Goal: Task Accomplishment & Management: Complete application form

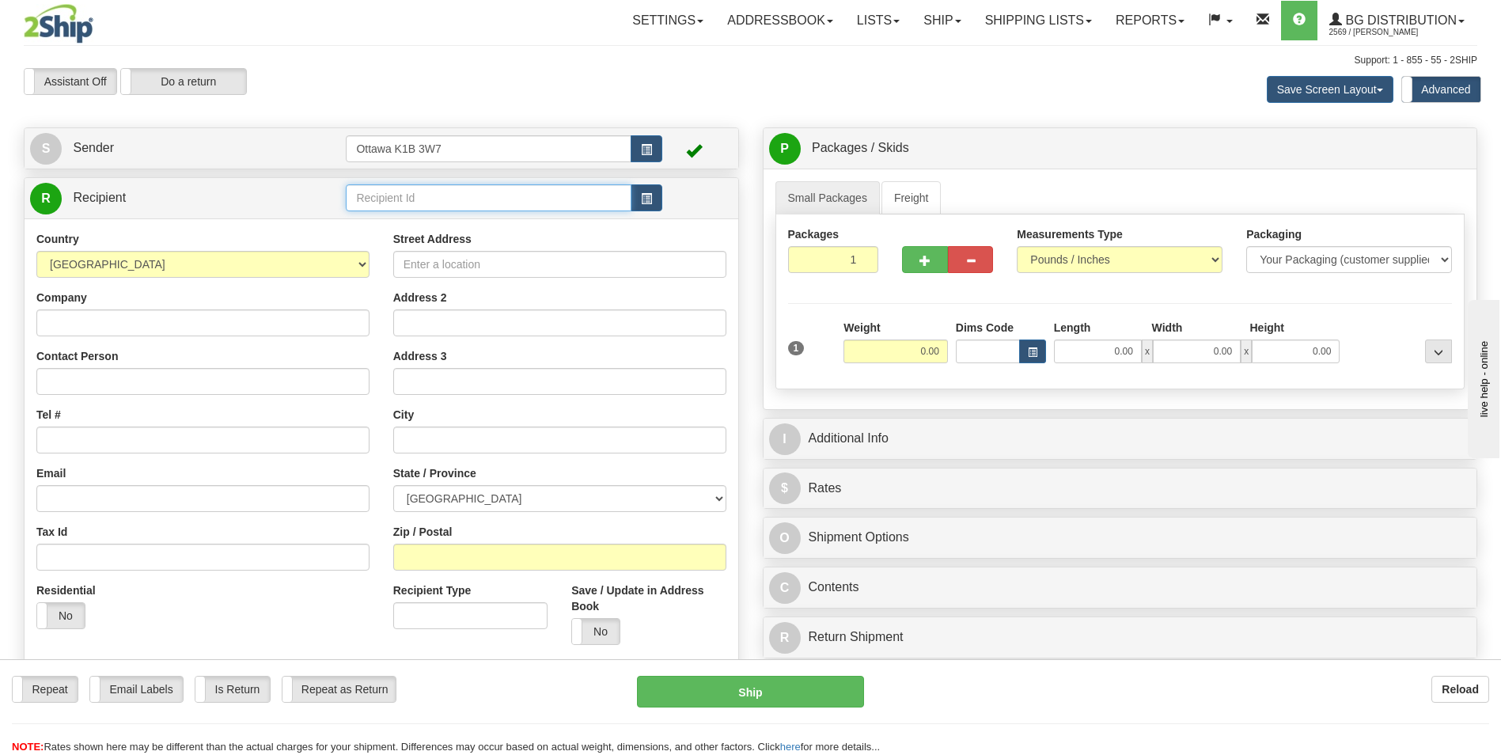
click at [446, 193] on input "text" at bounding box center [488, 197] width 285 height 27
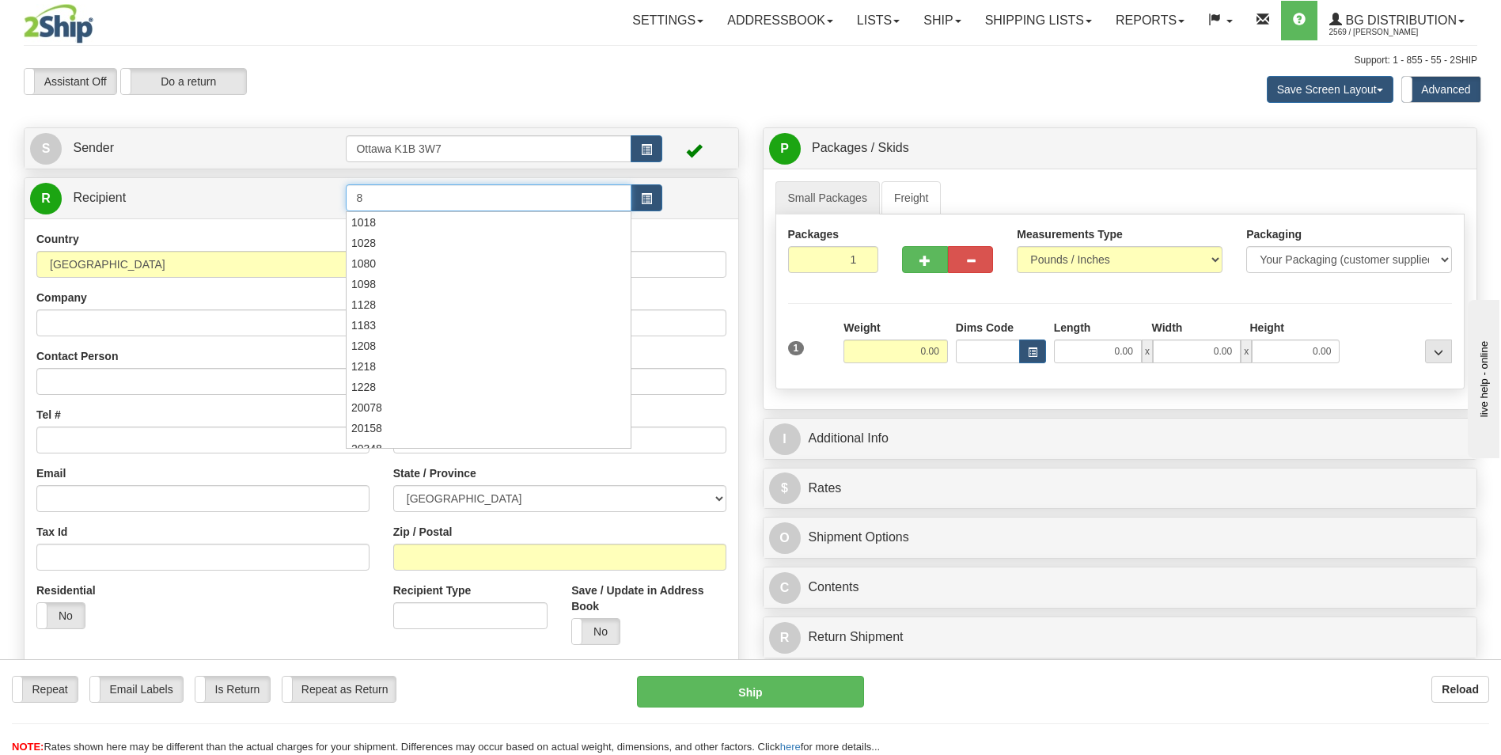
click at [447, 190] on input "8" at bounding box center [488, 197] width 285 height 27
click at [442, 195] on input "8" at bounding box center [488, 197] width 285 height 27
type input "8"
click button "Delete" at bounding box center [0, 0] width 0 height 0
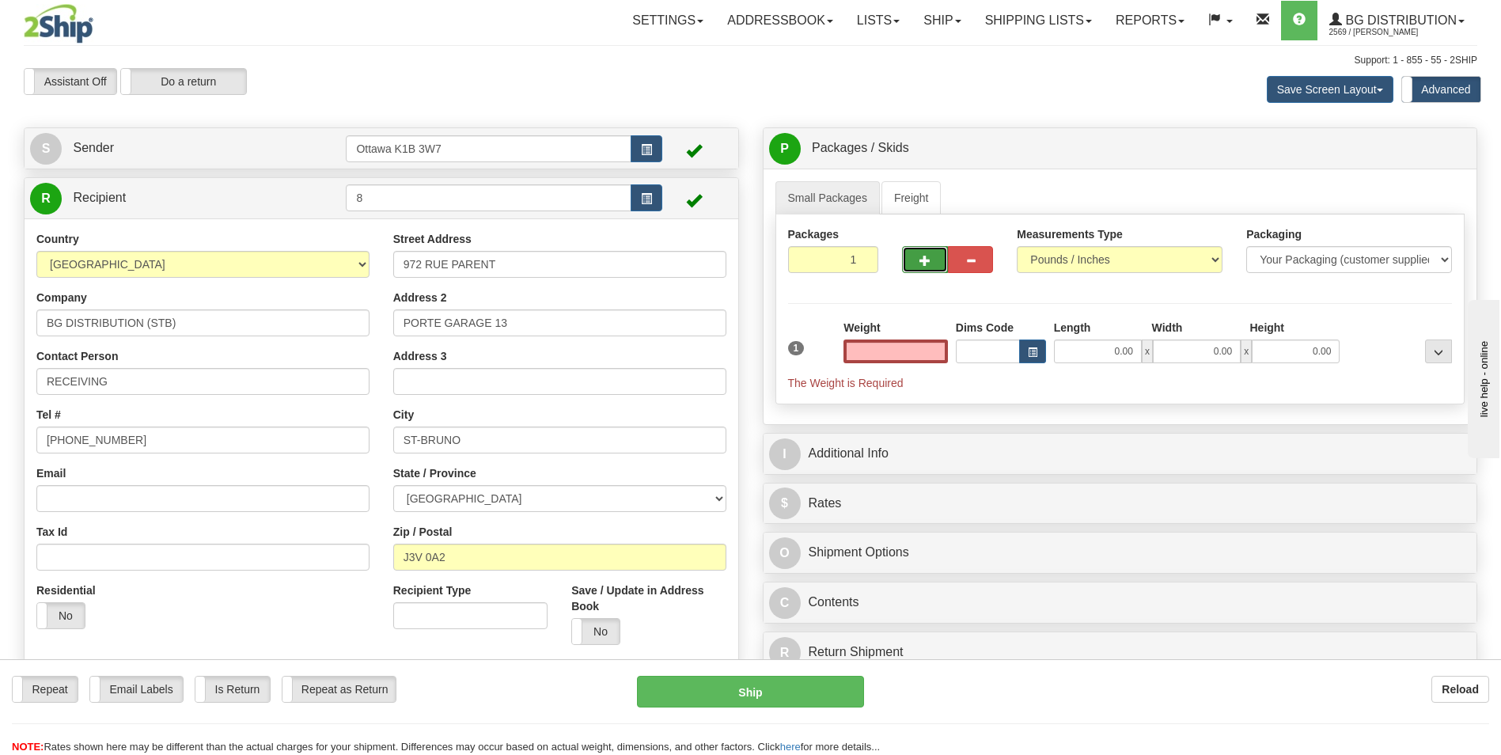
type input "0.00"
click at [926, 265] on span "button" at bounding box center [924, 261] width 11 height 10
click at [926, 264] on span "button" at bounding box center [924, 261] width 11 height 10
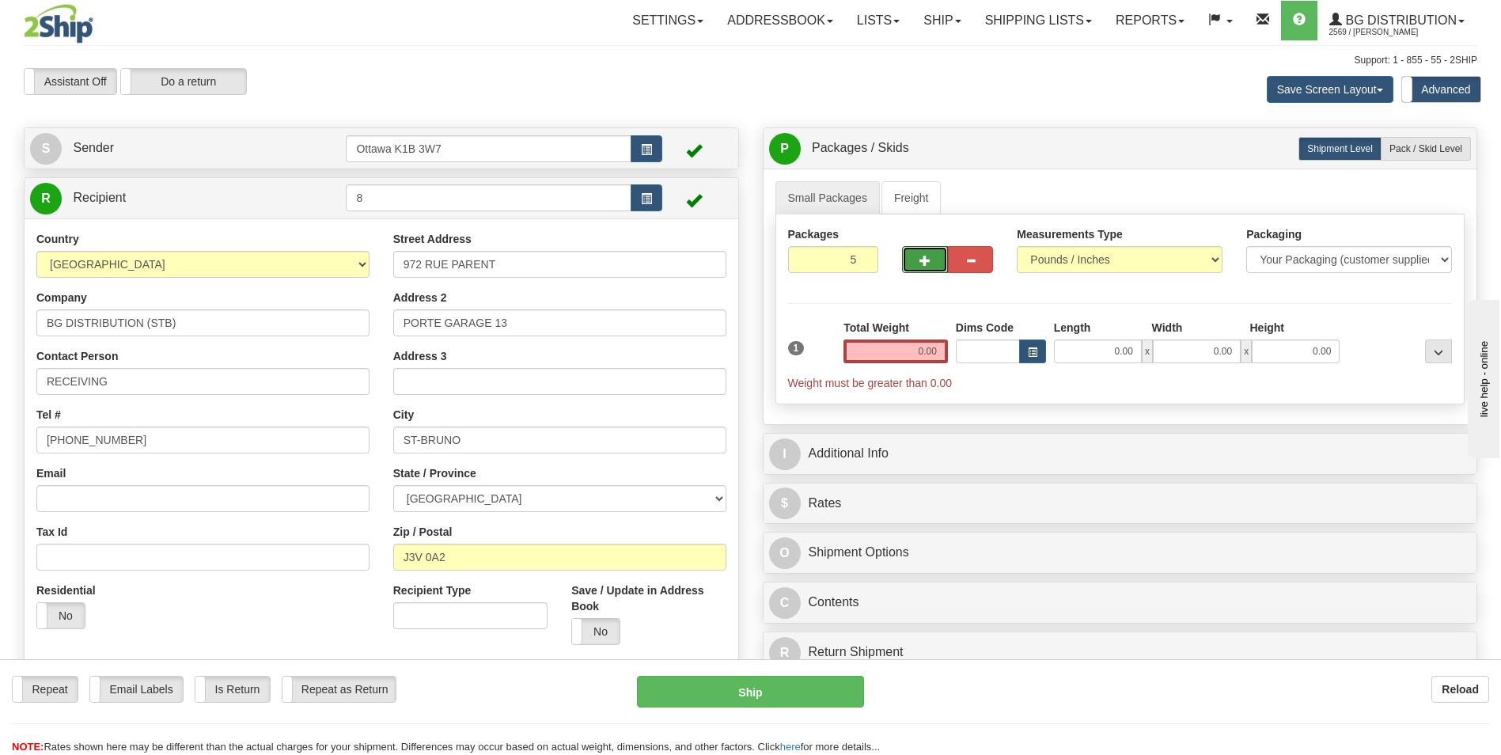
click at [926, 264] on span "button" at bounding box center [924, 261] width 11 height 10
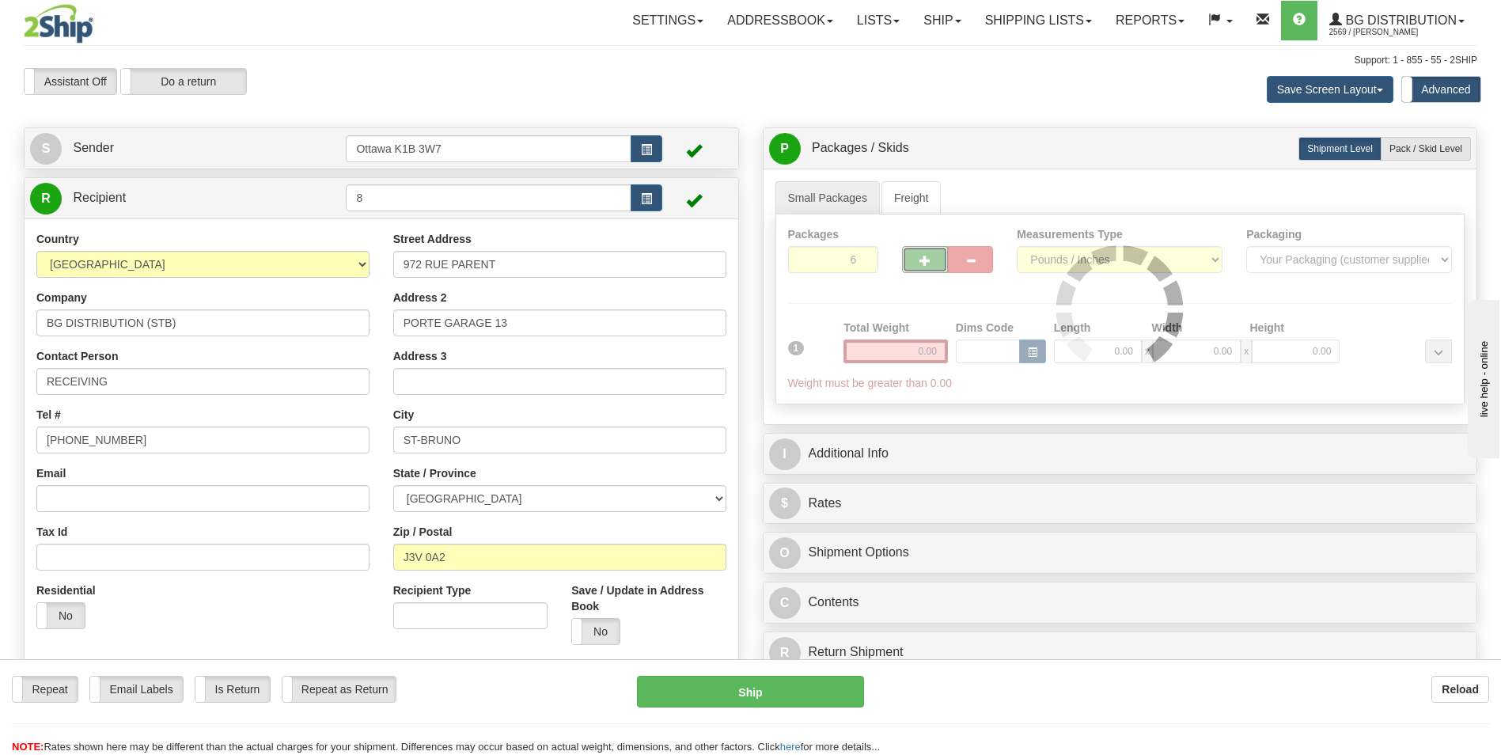
click at [926, 264] on div at bounding box center [1120, 308] width 688 height 189
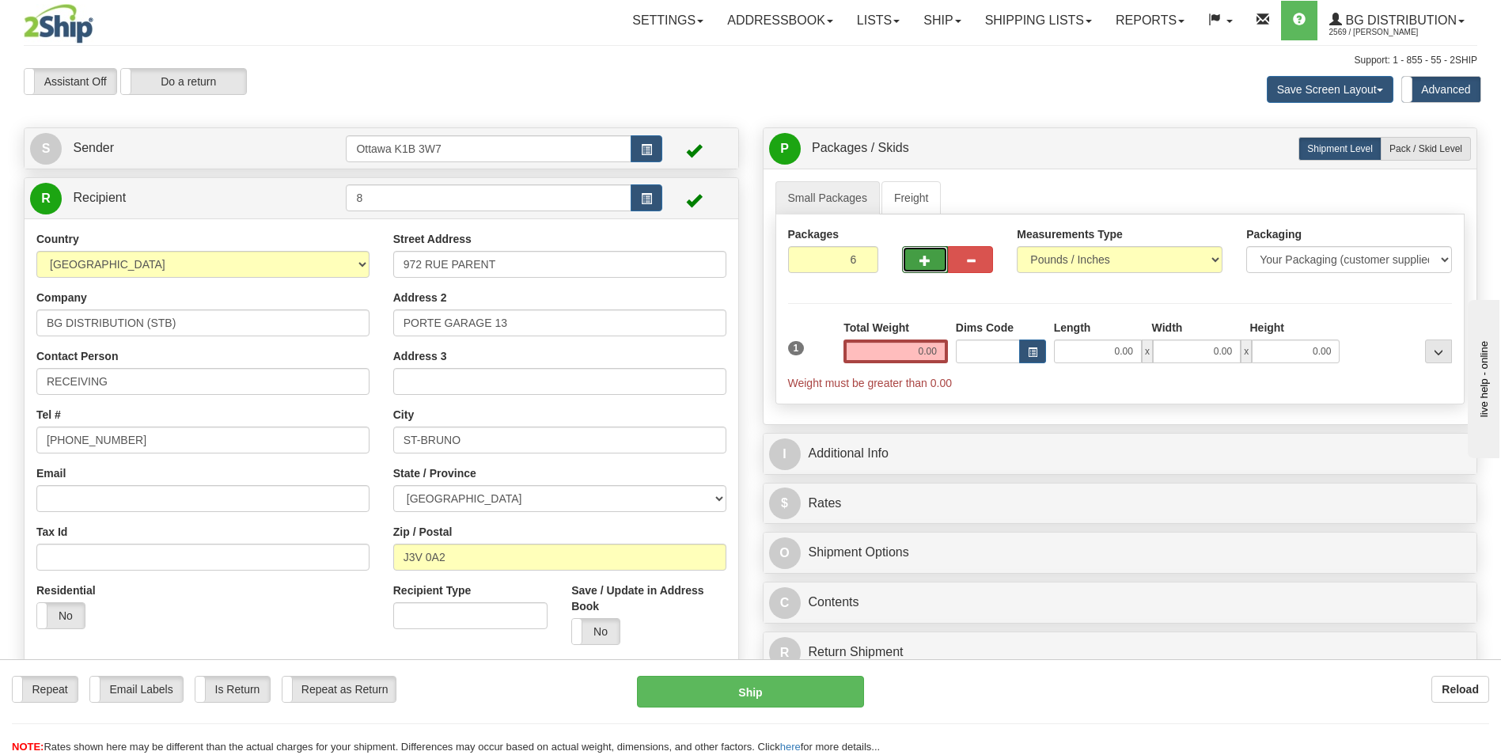
click at [926, 264] on span "button" at bounding box center [924, 261] width 11 height 10
type input "7"
click at [1437, 156] on label "Pack / Skid Level Pack.." at bounding box center [1425, 149] width 90 height 24
radio input "true"
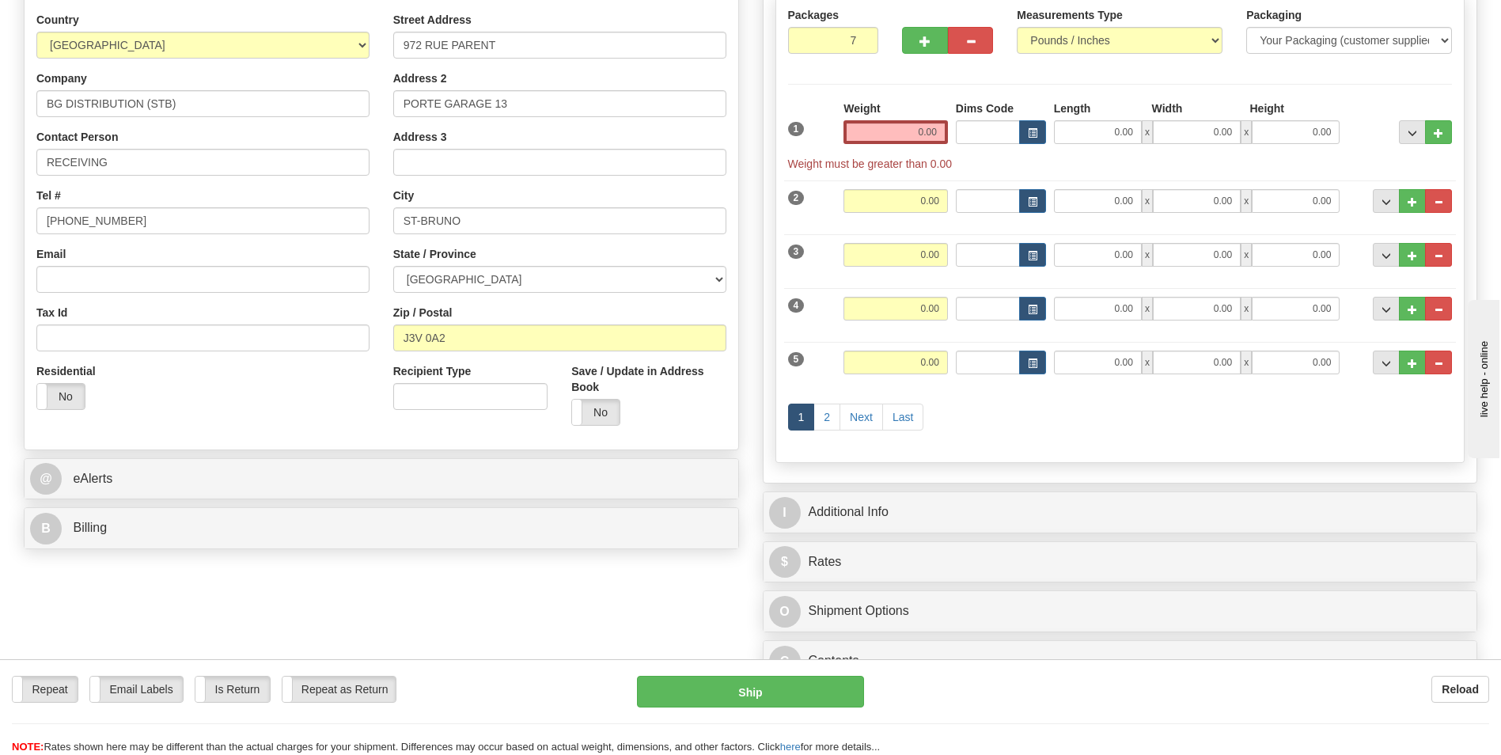
scroll to position [237, 0]
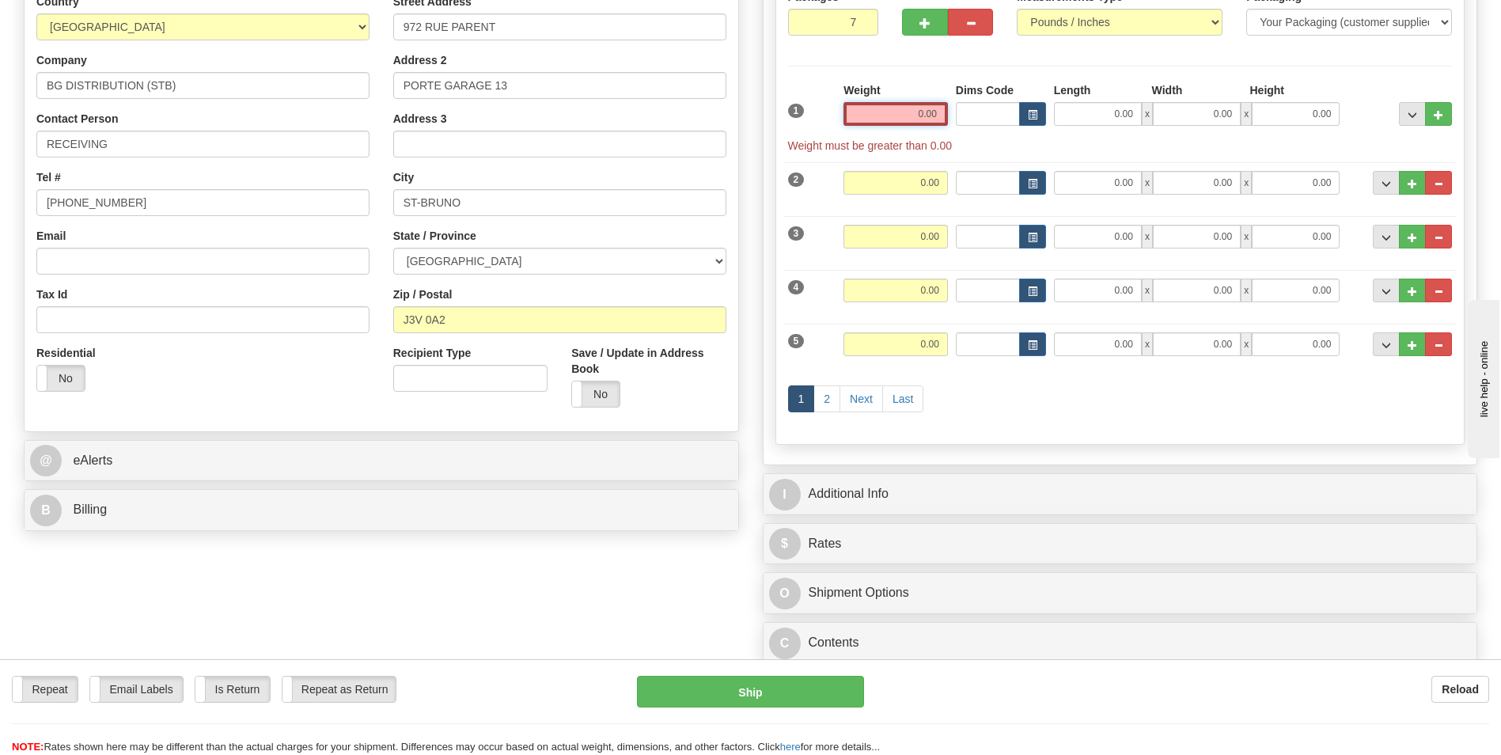
click at [921, 114] on input "0.00" at bounding box center [895, 114] width 104 height 24
type input "D"
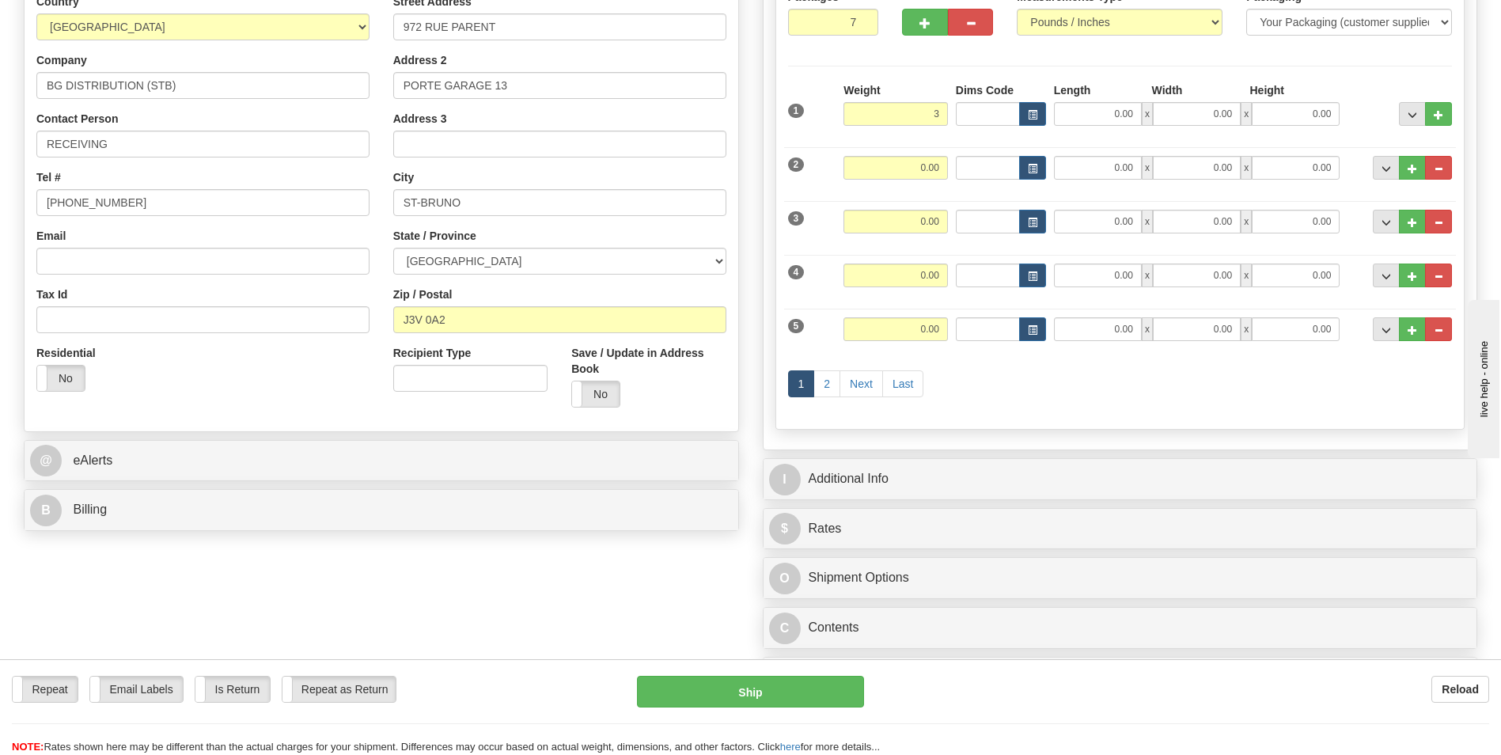
type input "3.00"
click at [1016, 60] on div "Packages 7 7 Measurements Type" at bounding box center [1120, 203] width 690 height 452
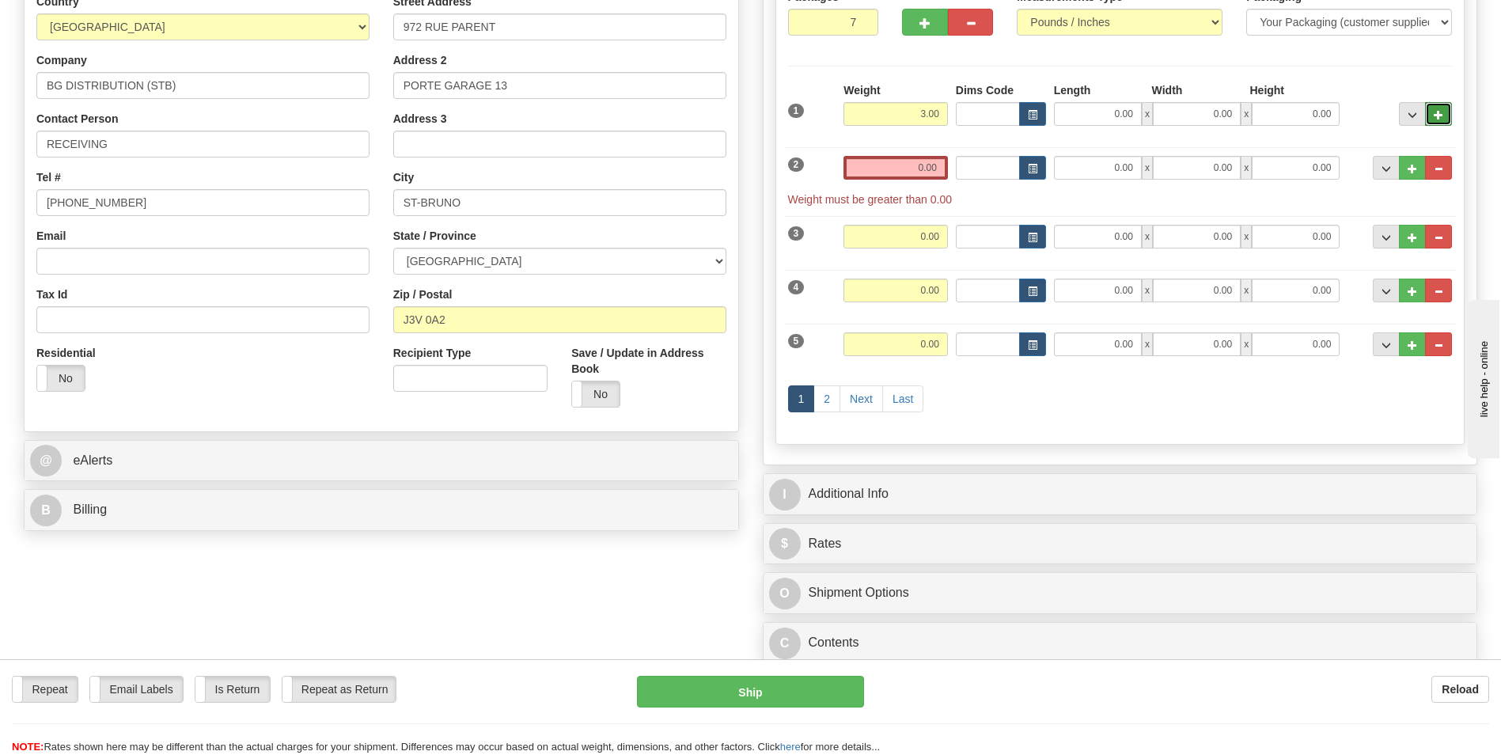
click at [1438, 112] on span "..." at bounding box center [1437, 115] width 9 height 9
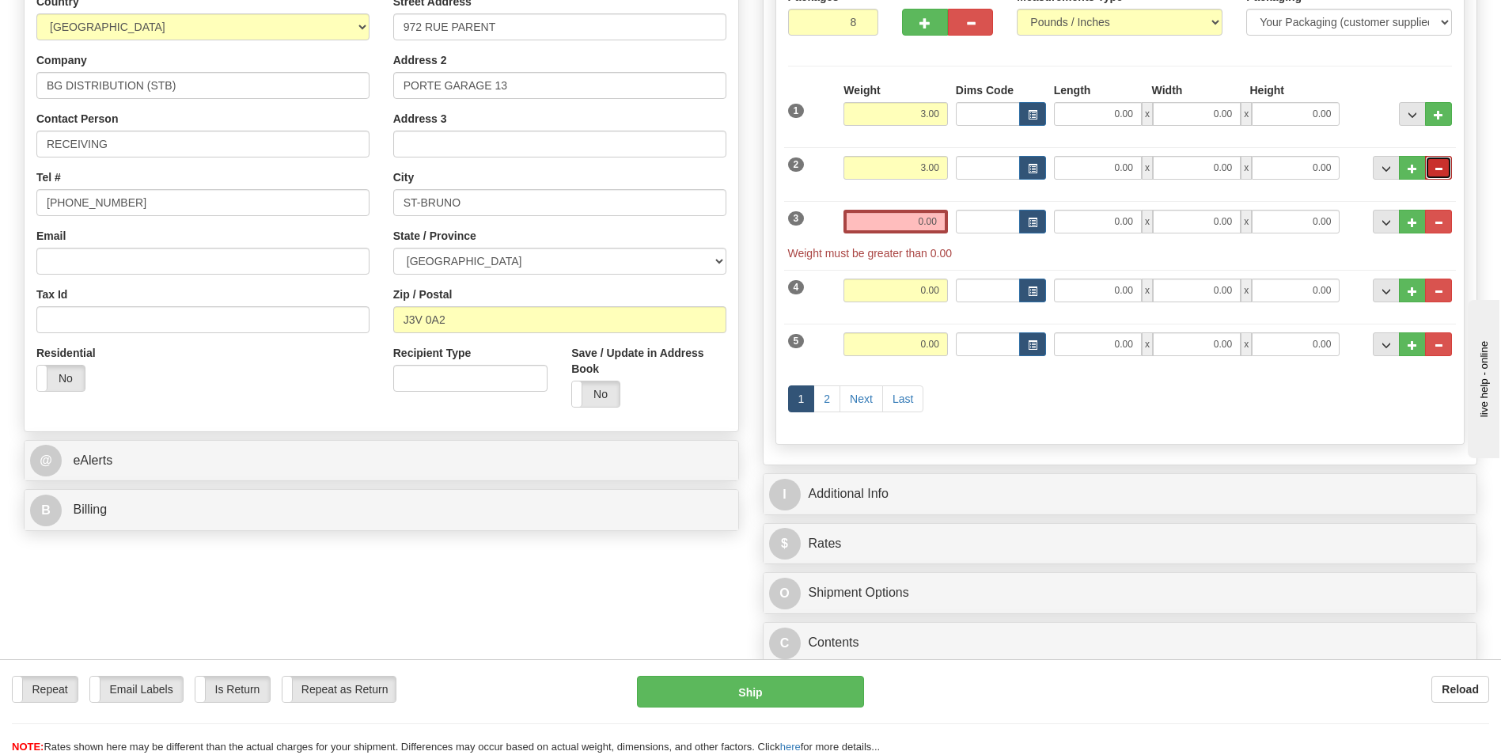
click at [1442, 171] on span "..." at bounding box center [1437, 169] width 9 height 9
type input "7"
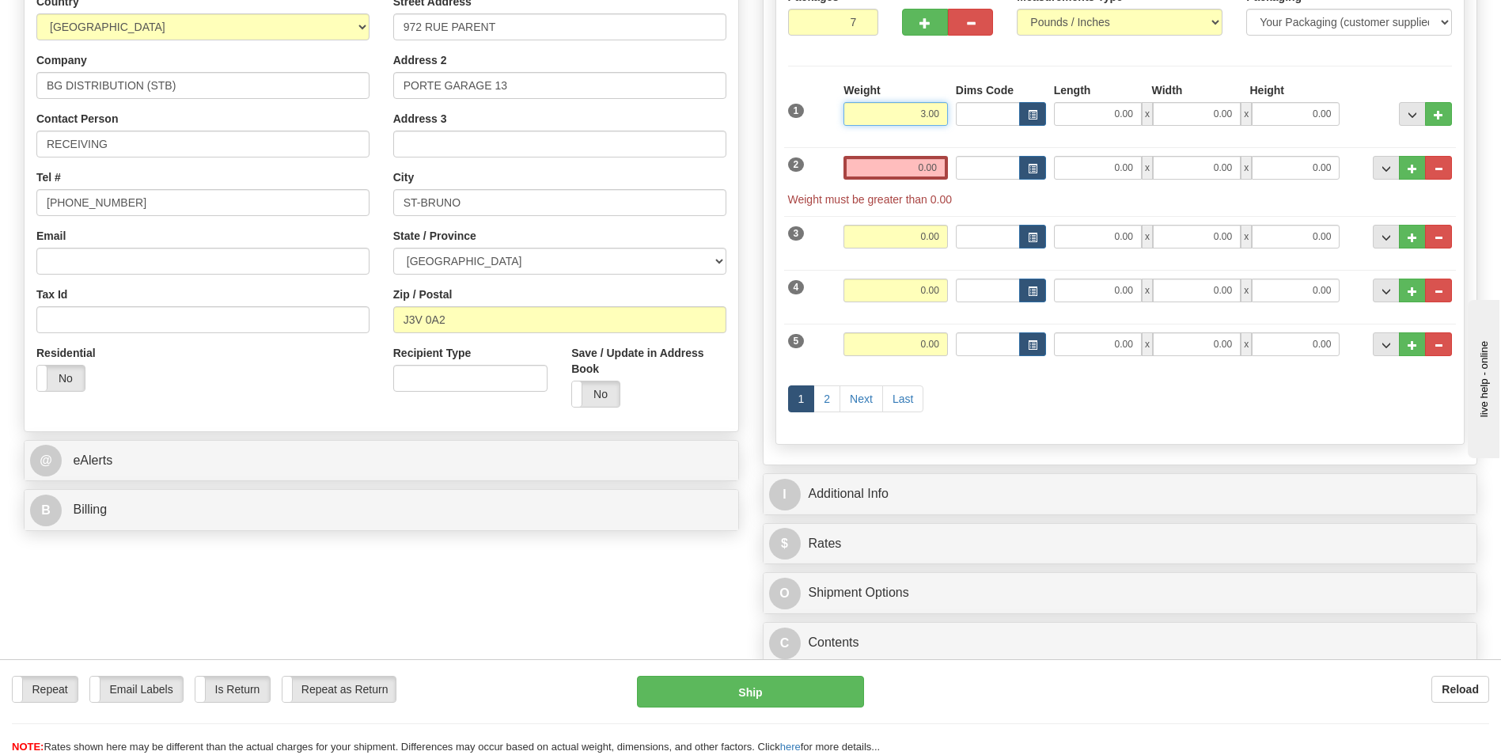
click at [891, 115] on input "3.00" at bounding box center [895, 114] width 104 height 24
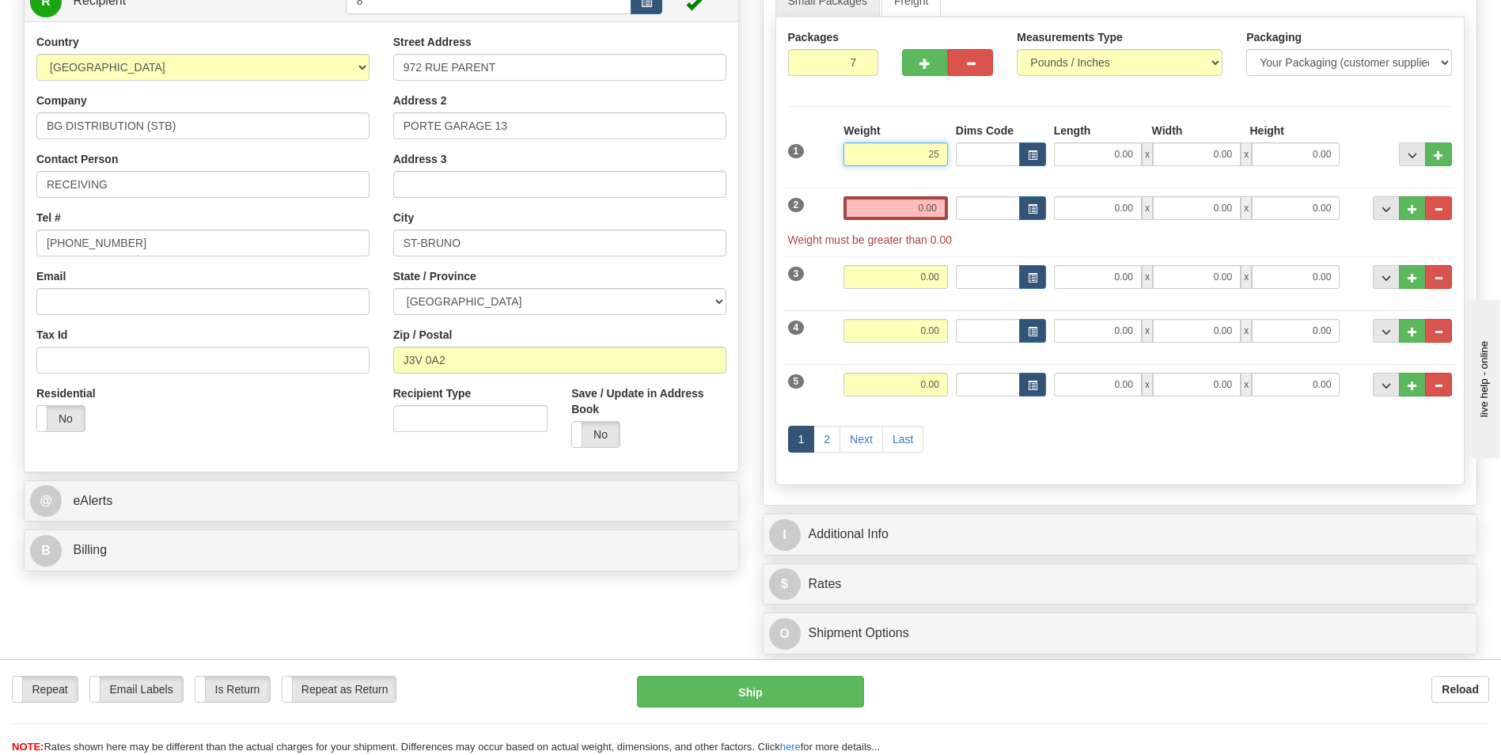
scroll to position [158, 0]
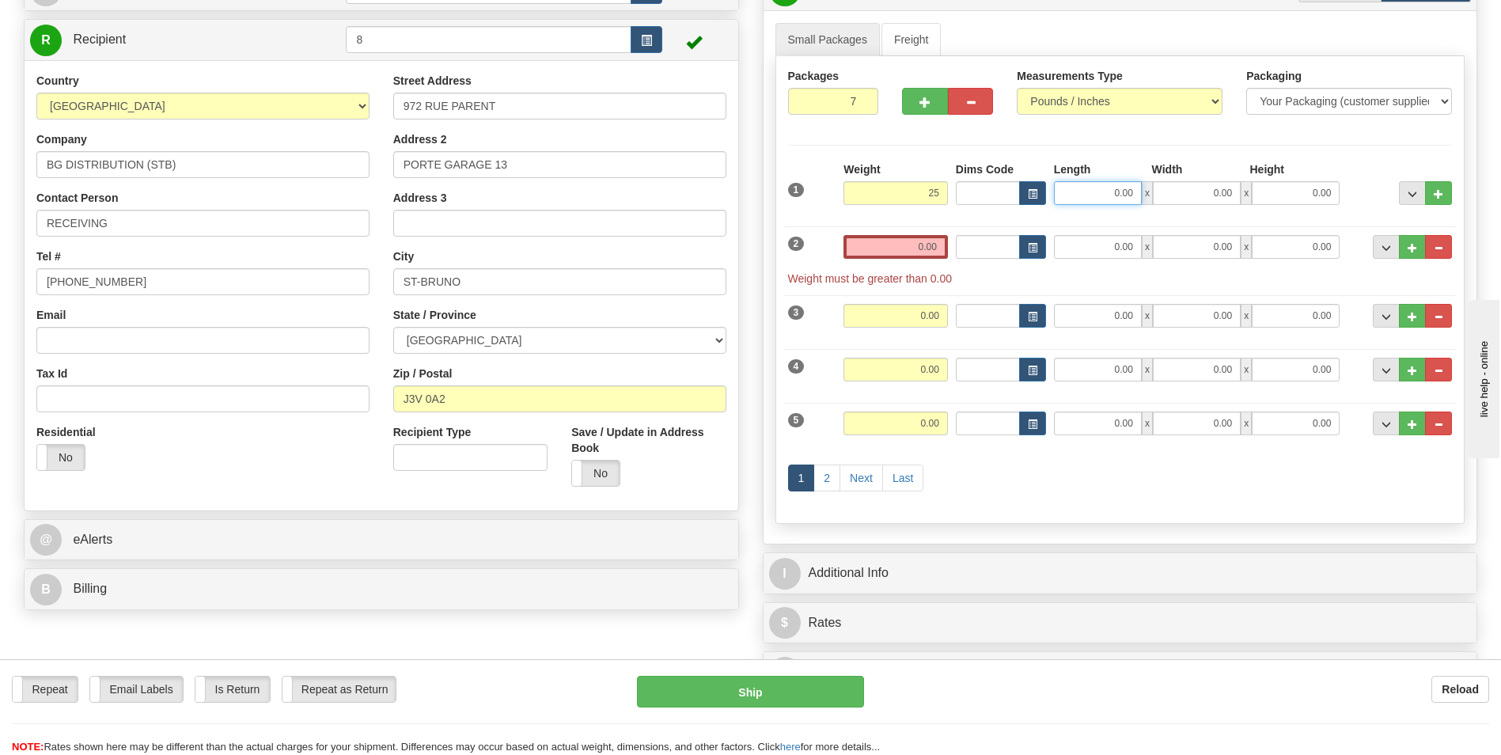
type input "25.00"
click at [1121, 193] on input "0.00" at bounding box center [1098, 193] width 88 height 24
type input "17.00"
click at [1210, 189] on input "0.00" at bounding box center [1197, 193] width 88 height 24
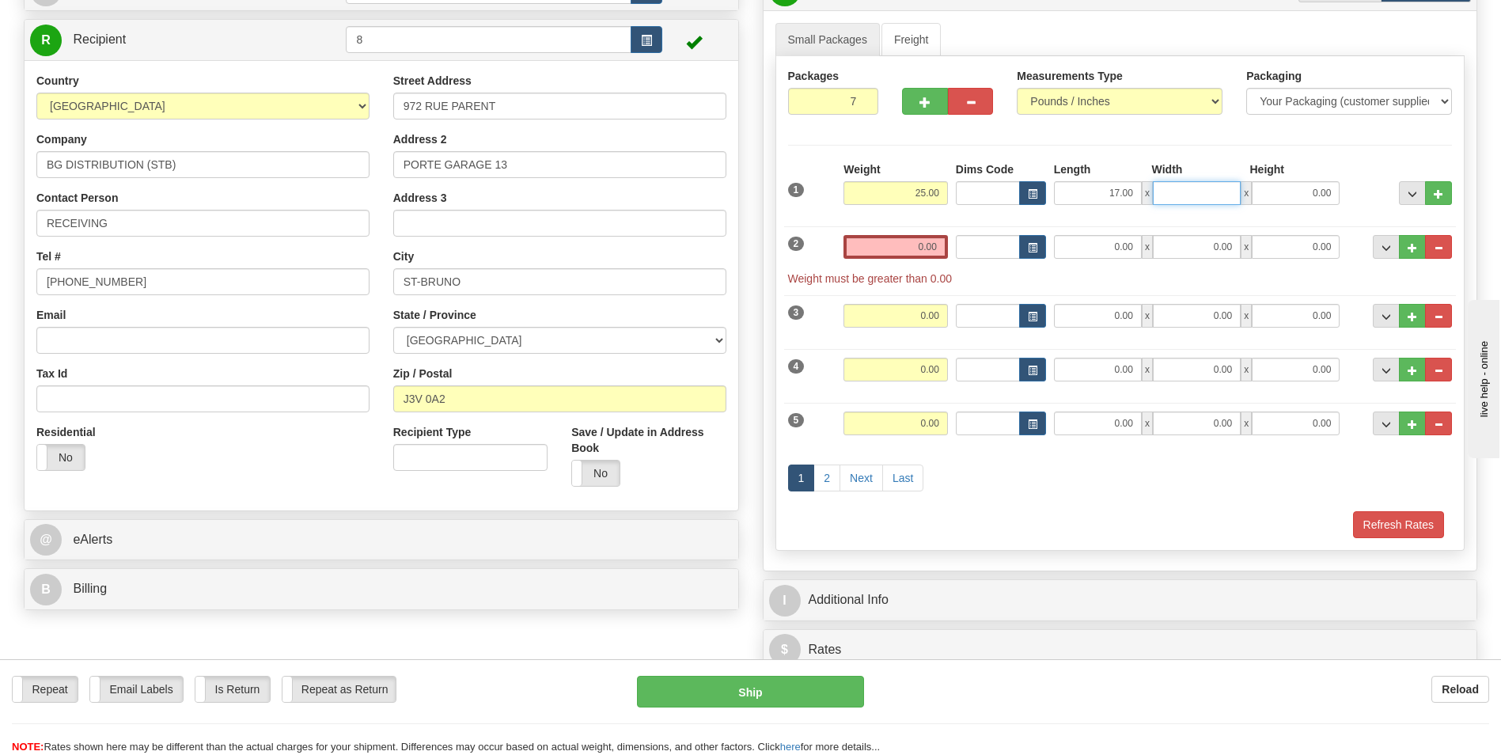
type input "1"
type input "0.00"
click at [1305, 188] on input "0.00" at bounding box center [1295, 193] width 88 height 24
type input "15.00"
click at [1204, 190] on input "0.00" at bounding box center [1197, 193] width 88 height 24
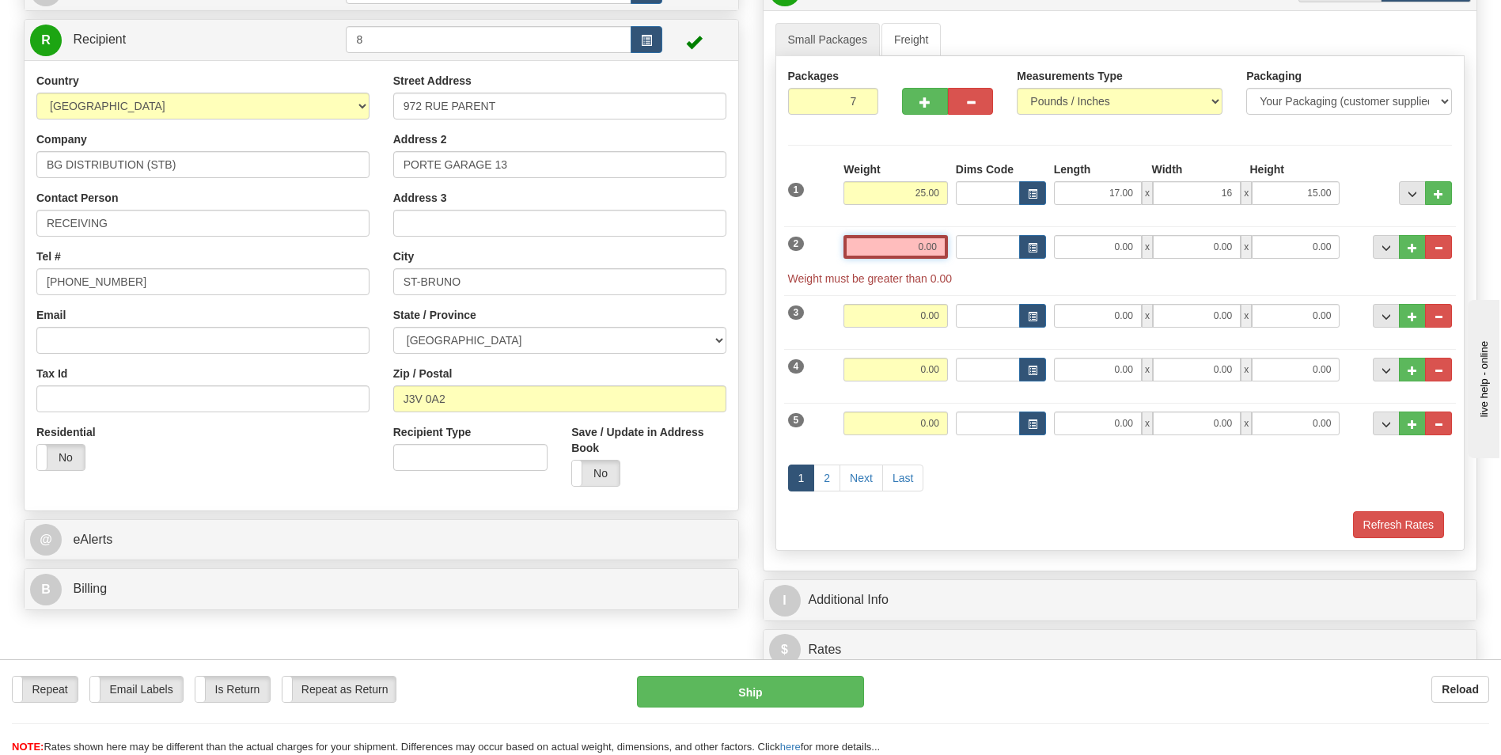
type input "16.00"
click at [890, 256] on input "0.00" at bounding box center [895, 247] width 104 height 24
type input "0.00"
click at [1448, 312] on button "..." at bounding box center [1438, 316] width 27 height 24
type input "6"
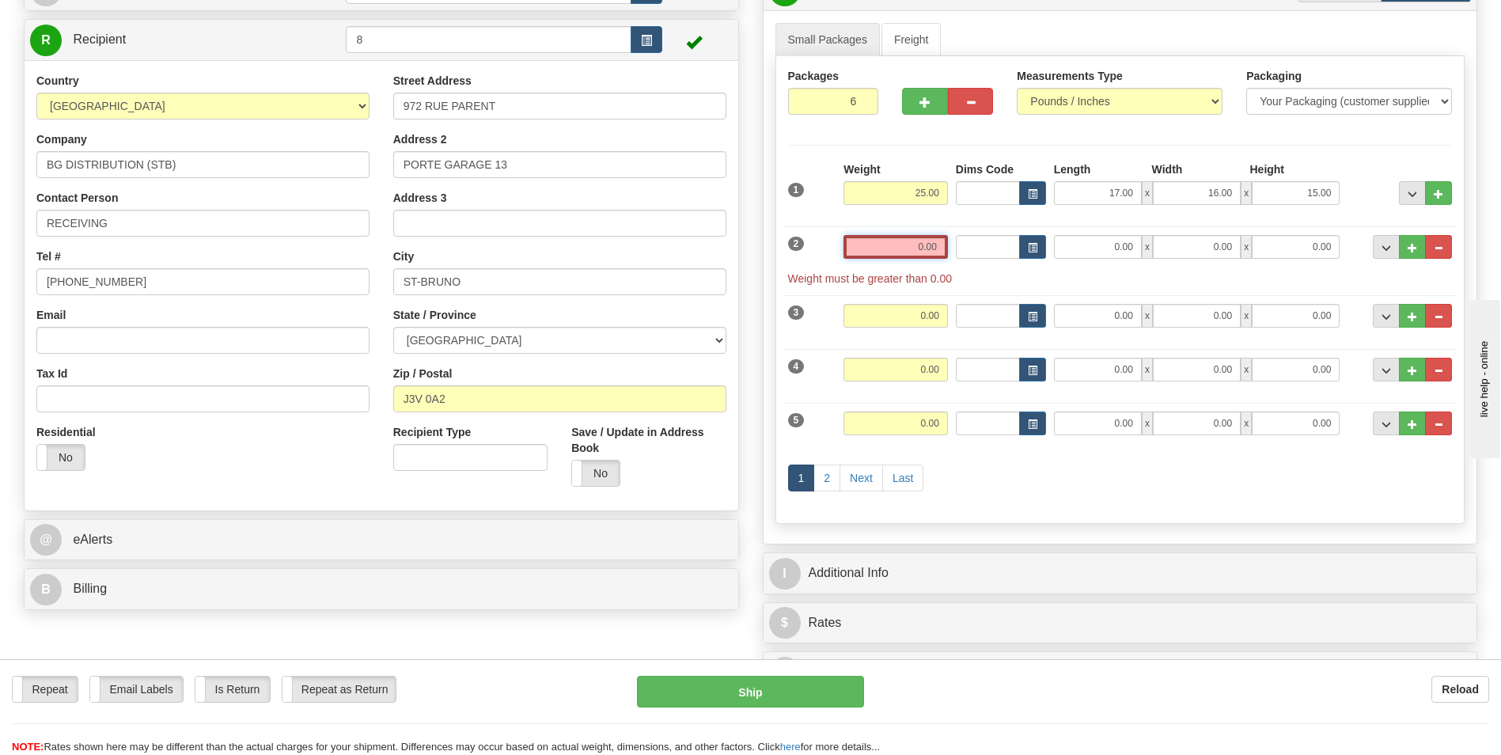
click at [916, 249] on input "0.00" at bounding box center [895, 247] width 104 height 24
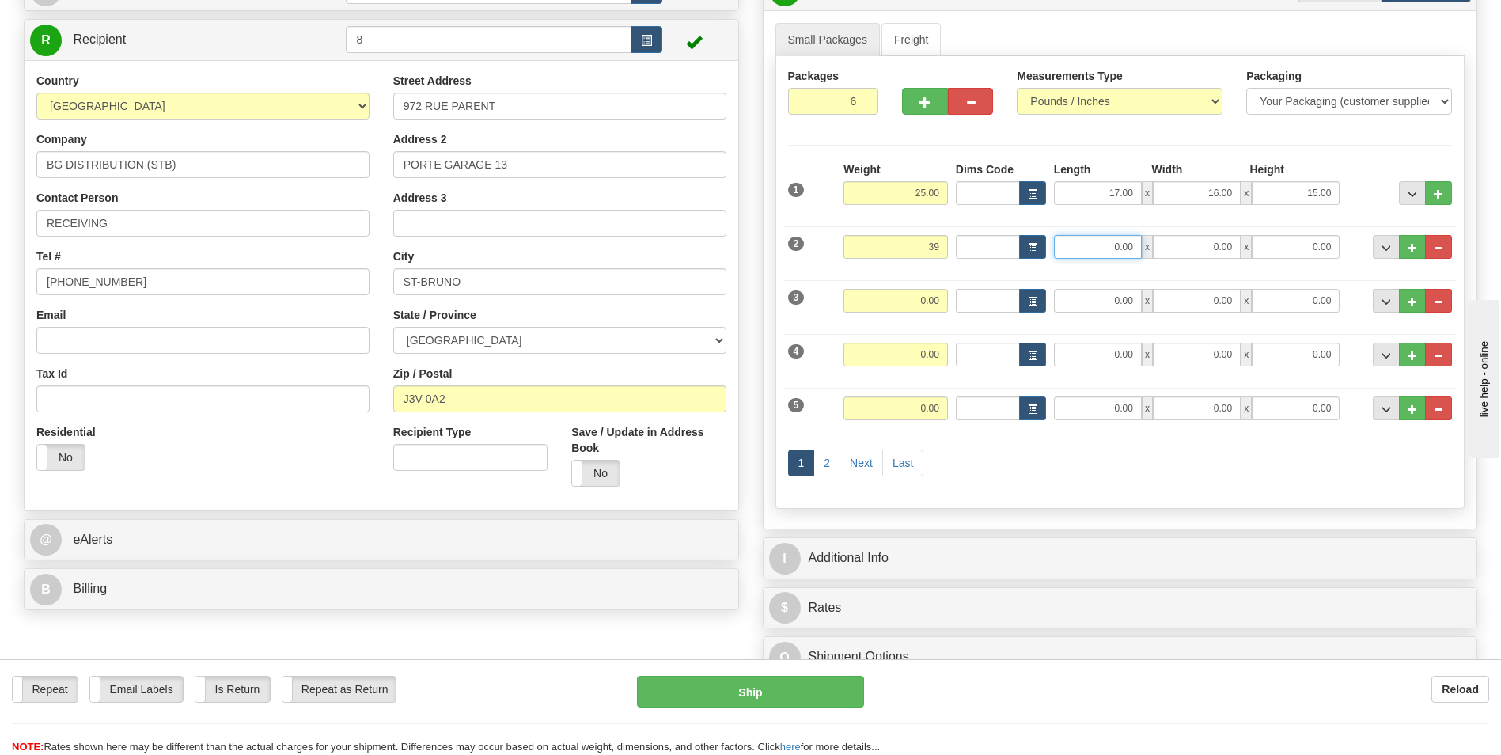
type input "39.00"
click at [1110, 256] on input "0.00" at bounding box center [1098, 247] width 88 height 24
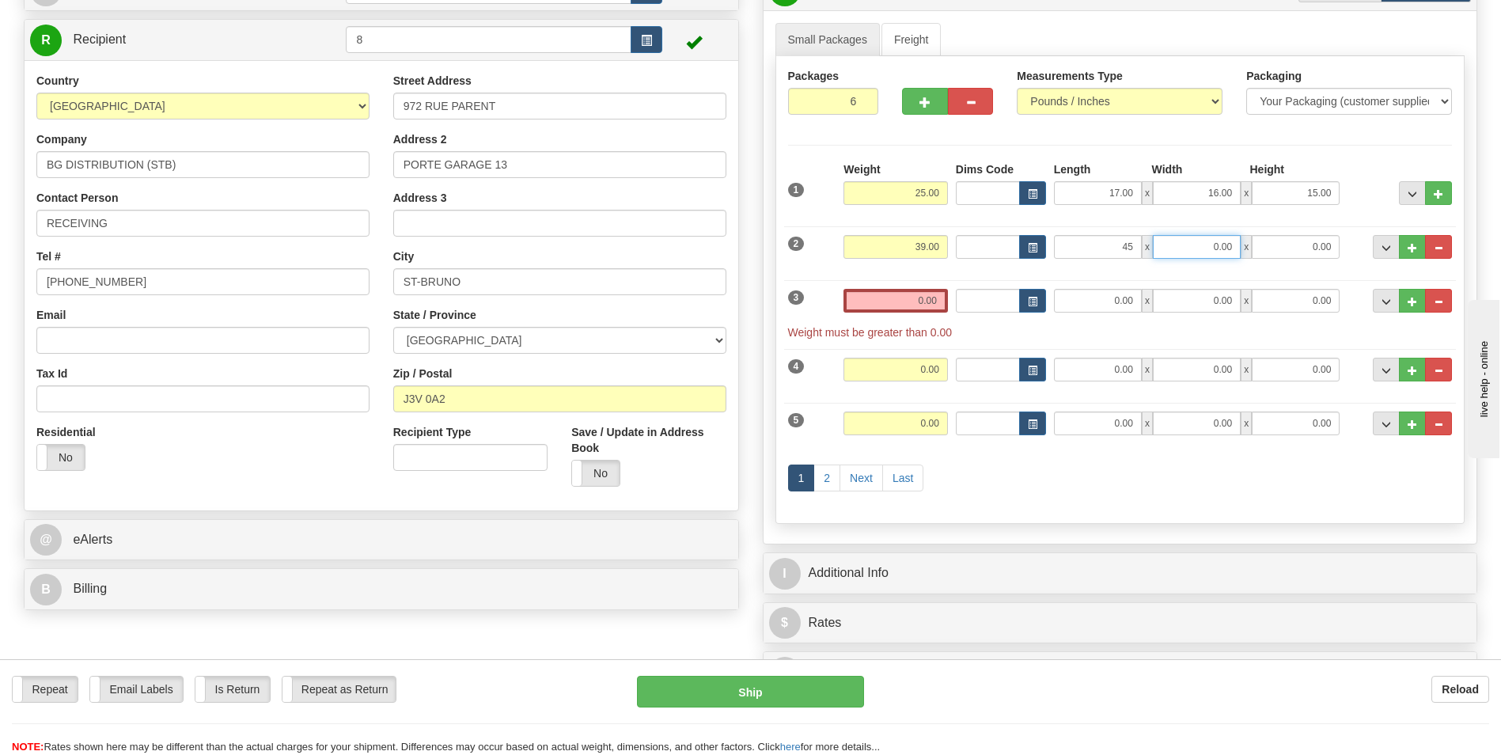
type input "45.00"
click at [1199, 256] on input "0.00" at bounding box center [1197, 247] width 88 height 24
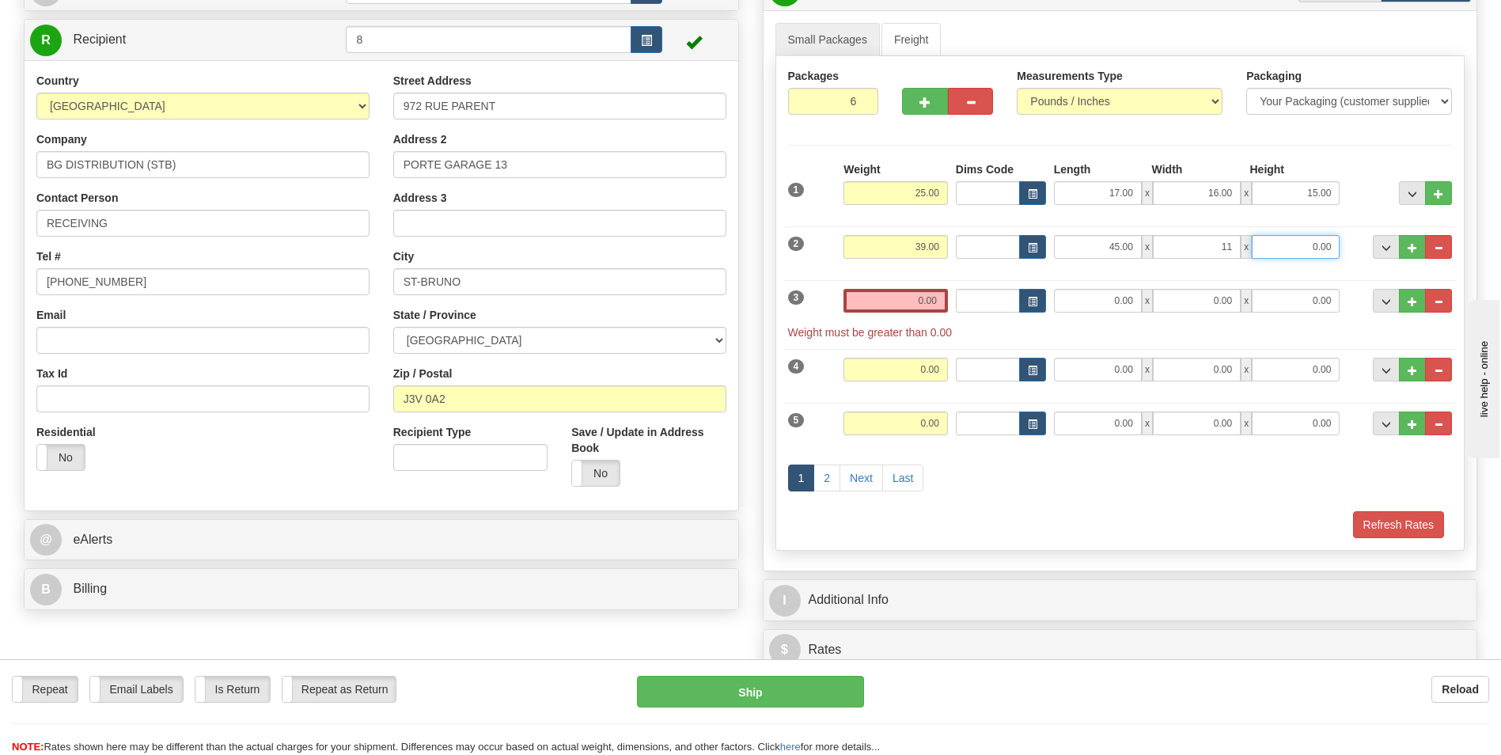
type input "11.00"
click at [1298, 244] on input "0.00" at bounding box center [1295, 247] width 88 height 24
type input "8.00"
click at [1420, 240] on button "..." at bounding box center [1412, 247] width 27 height 24
type input "7"
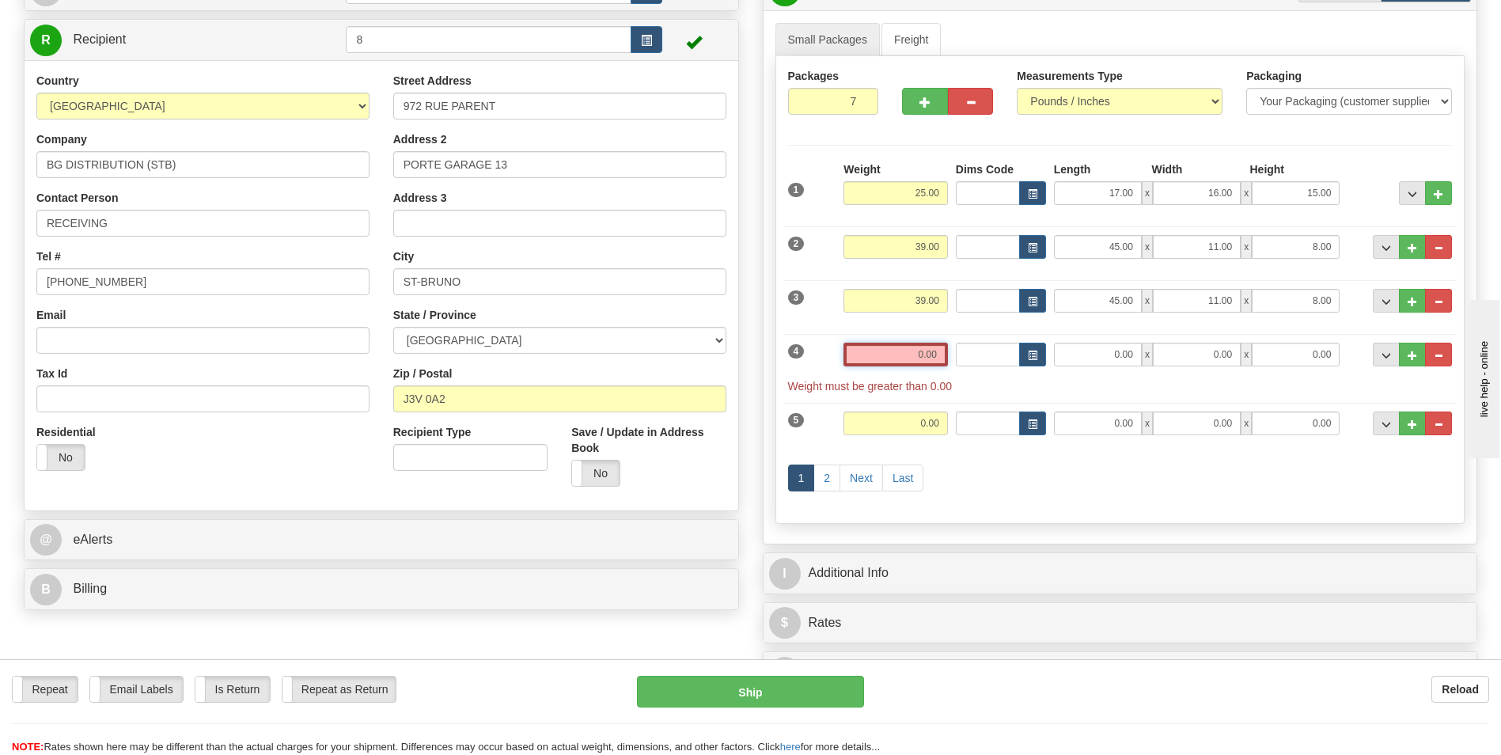
click at [911, 357] on input "0.00" at bounding box center [895, 355] width 104 height 24
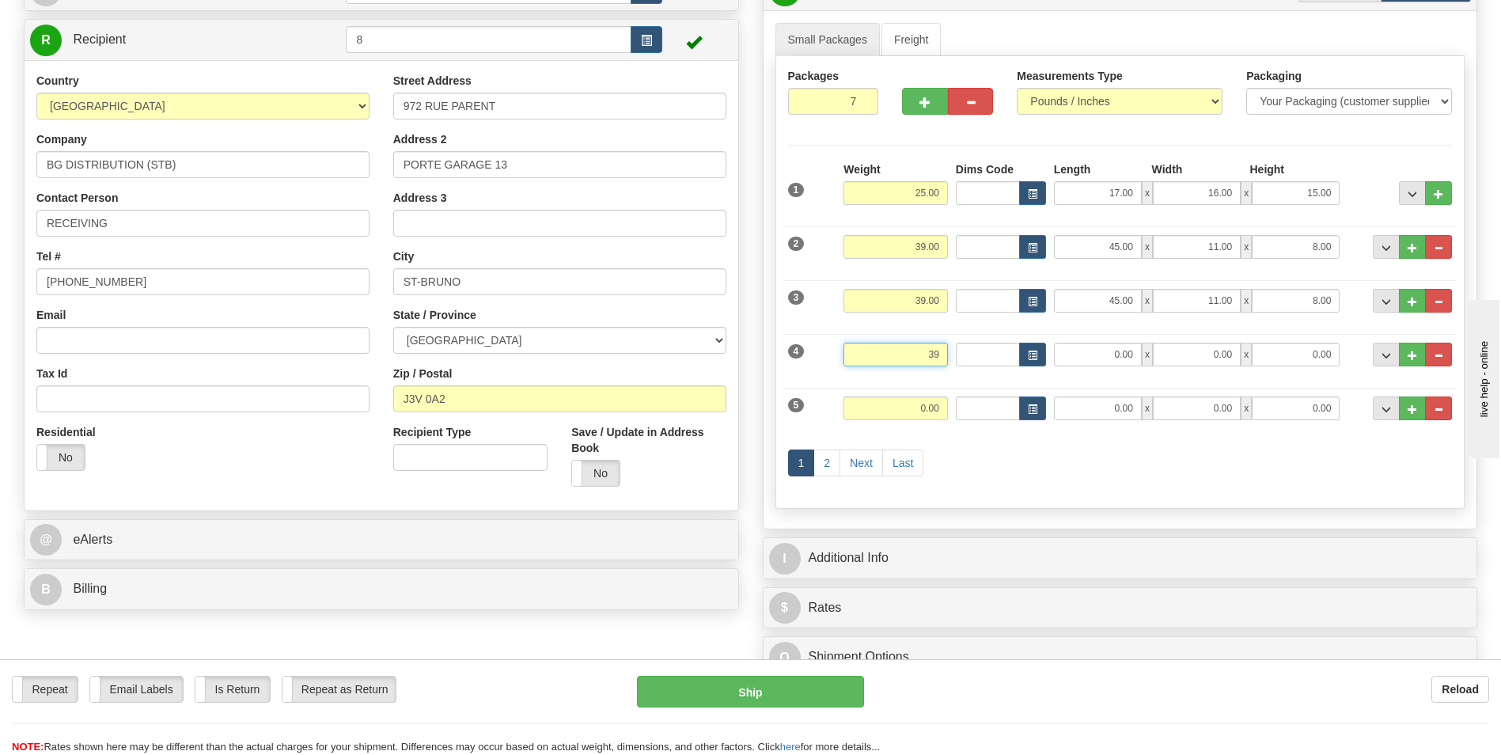
click at [935, 350] on input "39" at bounding box center [895, 355] width 104 height 24
type input "29.00"
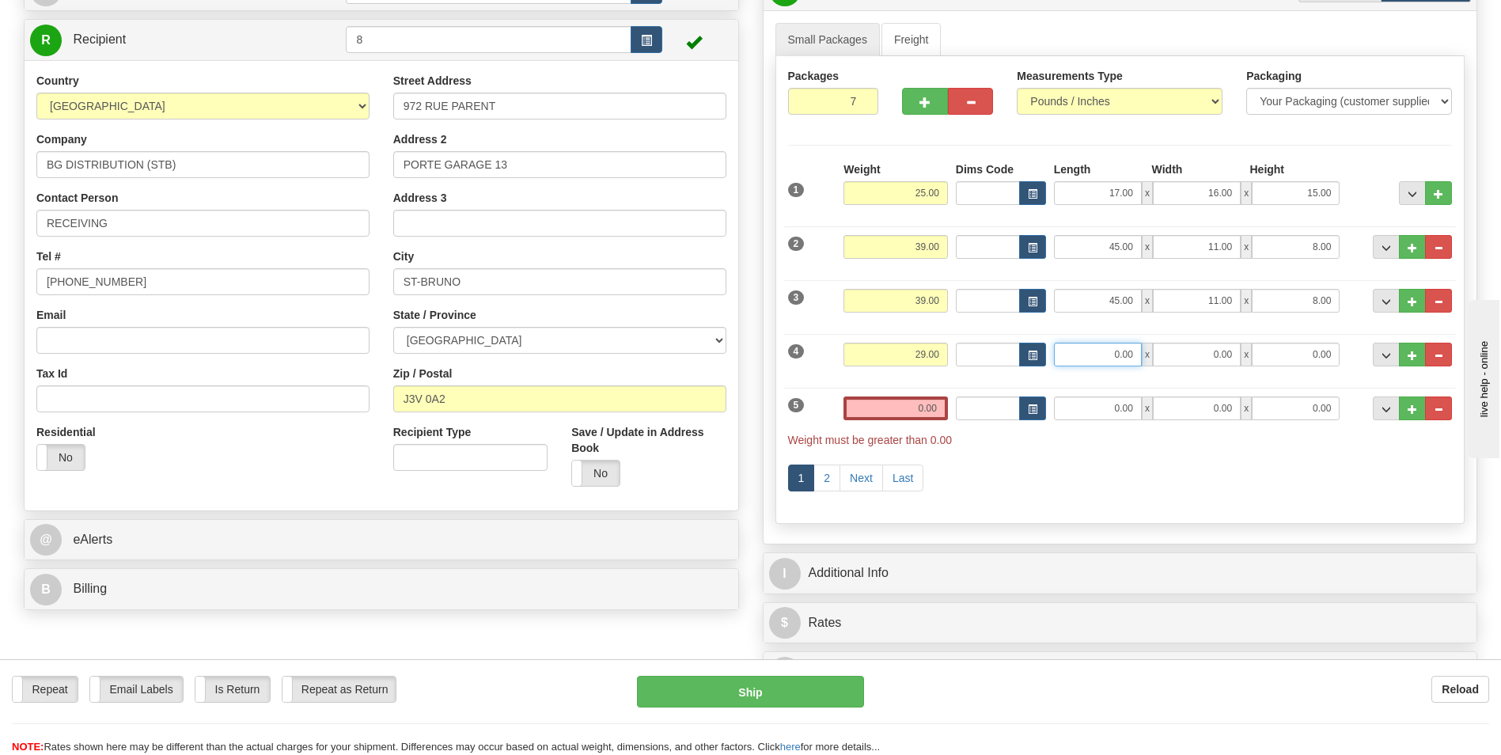
click at [1134, 360] on input "0.00" at bounding box center [1098, 355] width 88 height 24
type input "0.00"
click at [923, 356] on input "29.00" at bounding box center [895, 355] width 104 height 24
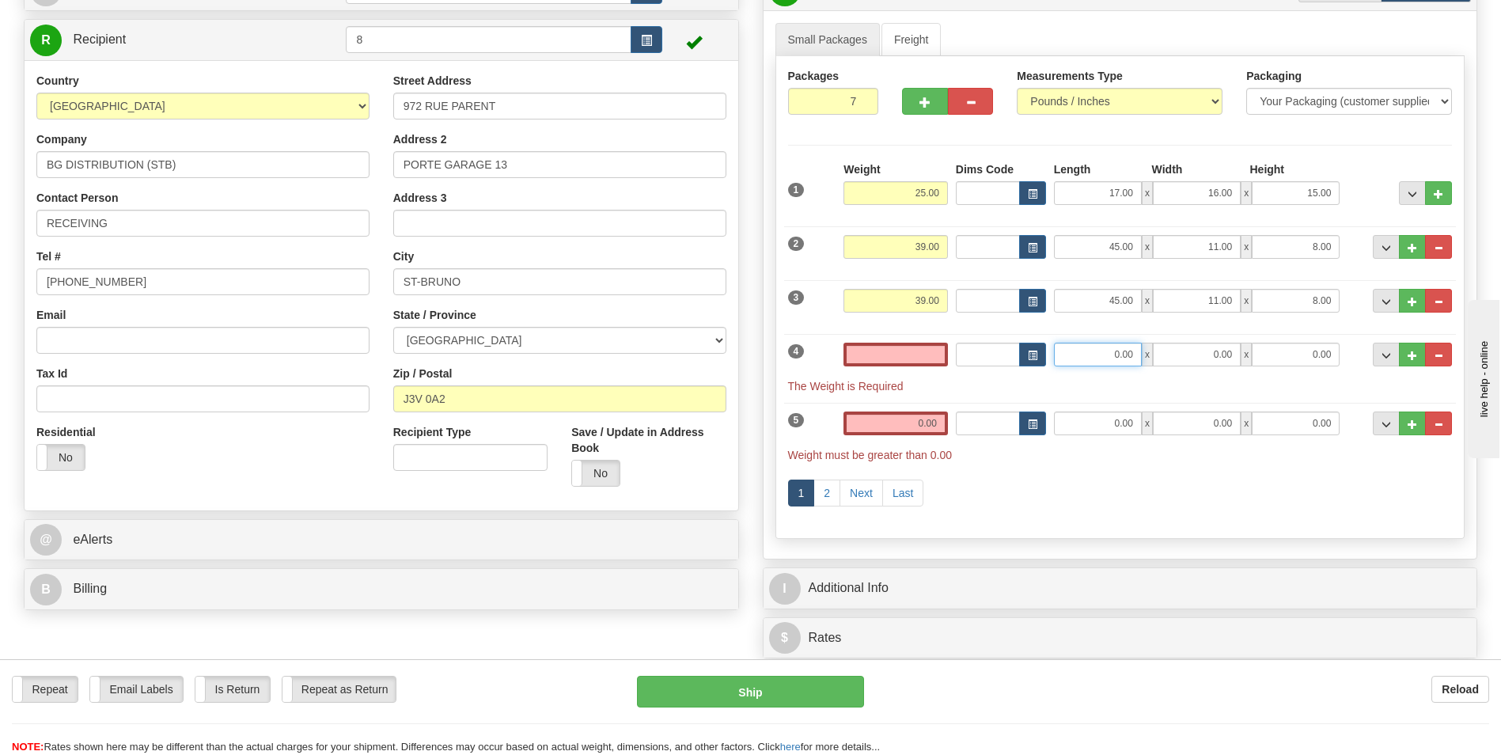
type input "0.00"
click at [1125, 358] on input "0.00" at bounding box center [1098, 355] width 88 height 24
type input "0.00"
click at [1441, 432] on button "..." at bounding box center [1438, 423] width 27 height 24
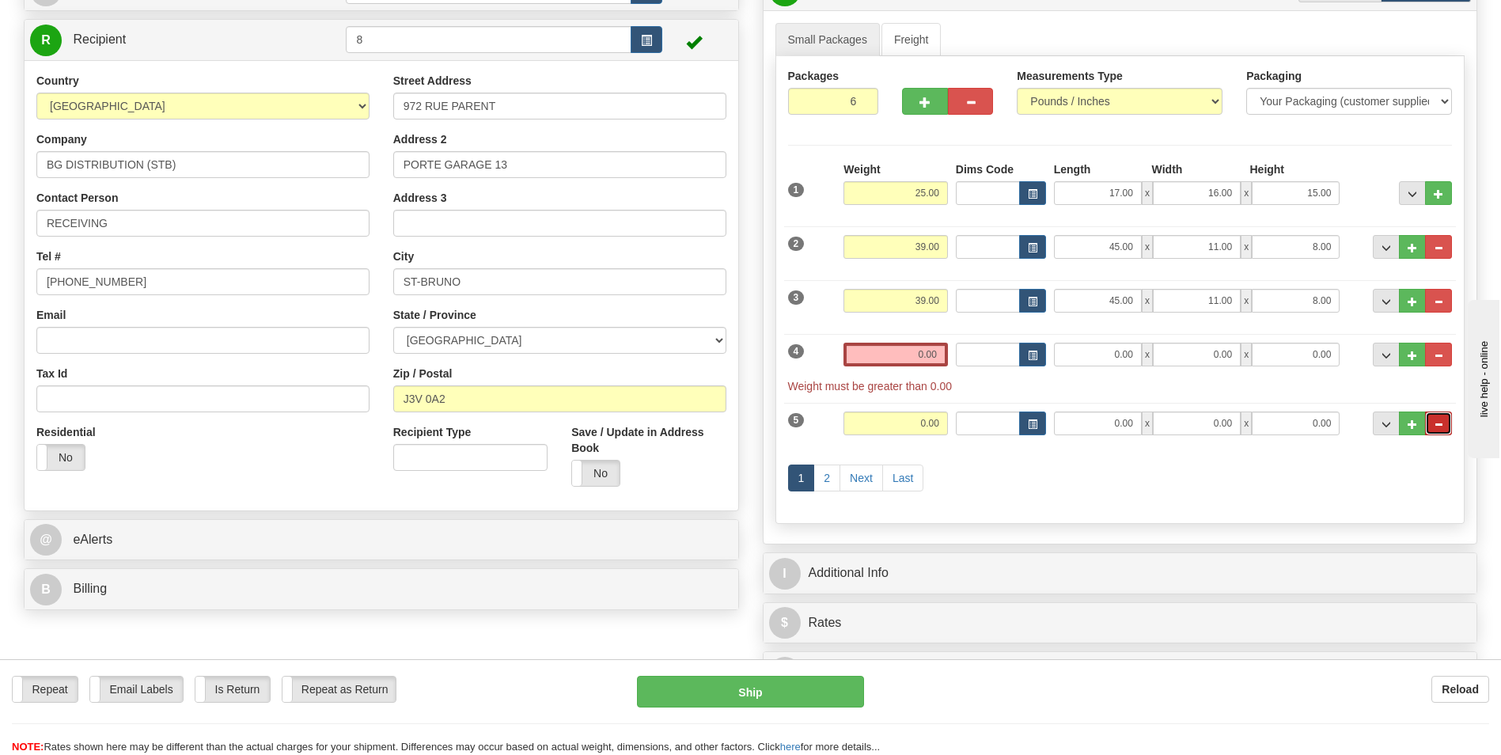
click at [1441, 428] on span "..." at bounding box center [1437, 424] width 9 height 9
type input "5"
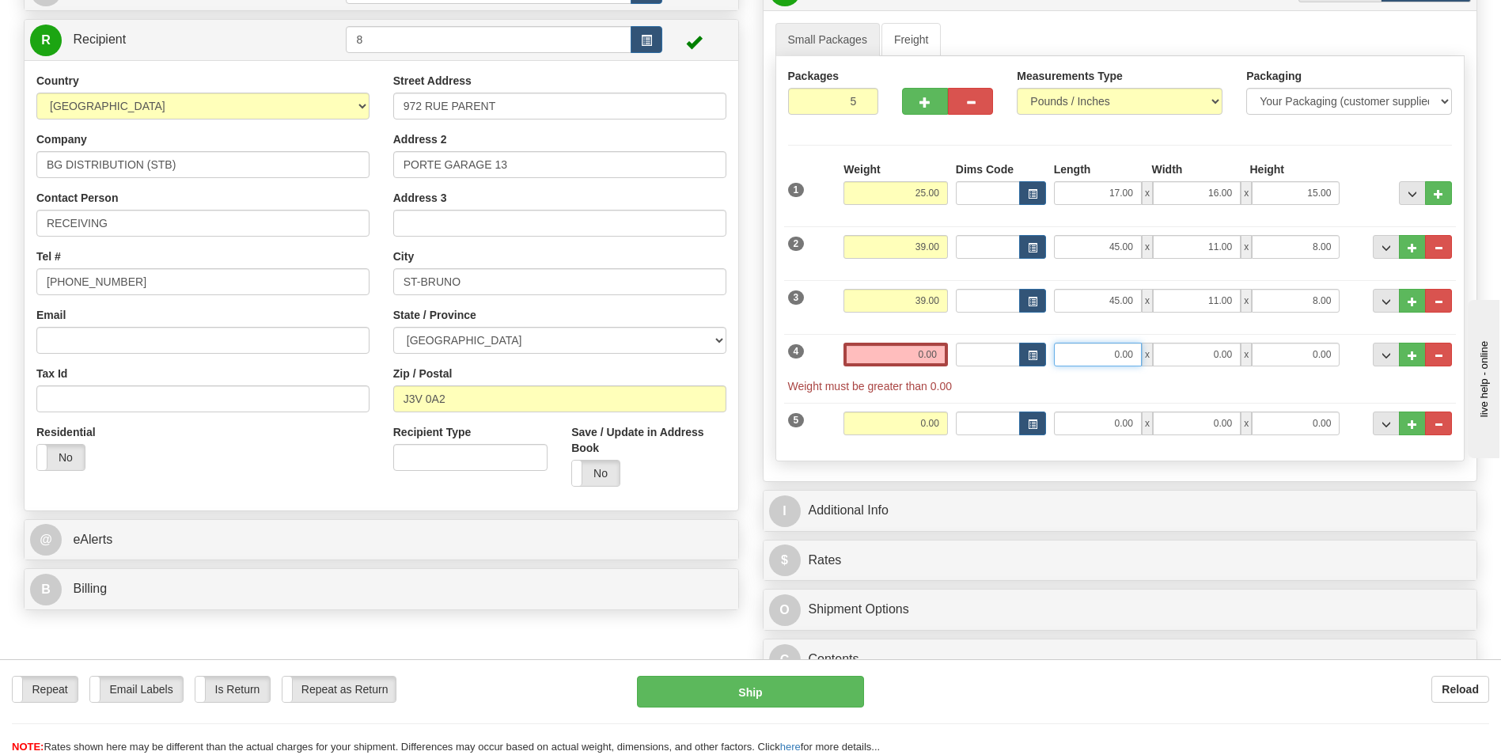
click at [1130, 358] on input "0.00" at bounding box center [1098, 355] width 88 height 24
type input "17.00"
click at [1197, 350] on input "0.00" at bounding box center [1197, 355] width 88 height 24
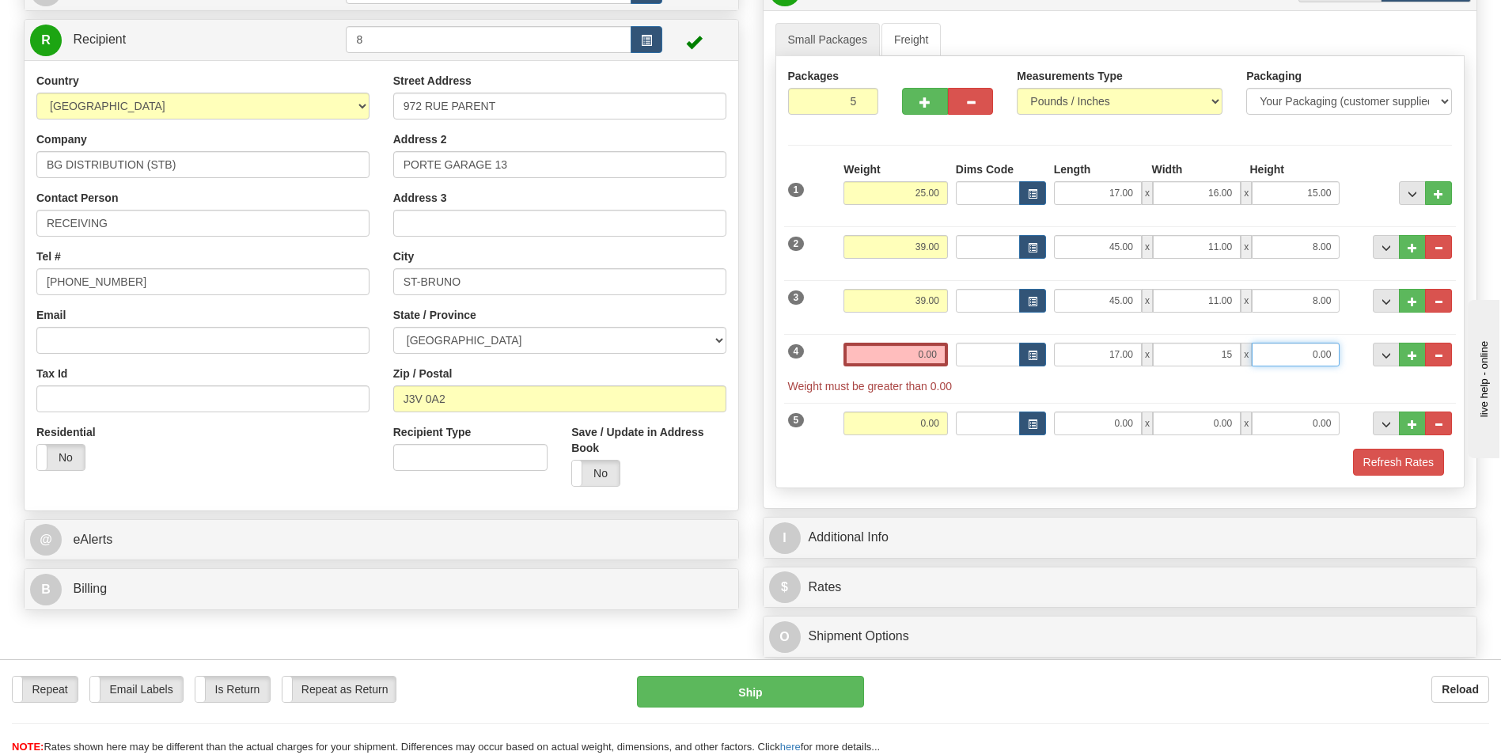
type input "15.00"
click at [1312, 362] on input "0.00" at bounding box center [1295, 355] width 88 height 24
type input "14.00"
click at [1368, 392] on span "Weight must be greater than 0.00" at bounding box center [1120, 386] width 664 height 16
click at [1414, 359] on span "..." at bounding box center [1411, 355] width 9 height 9
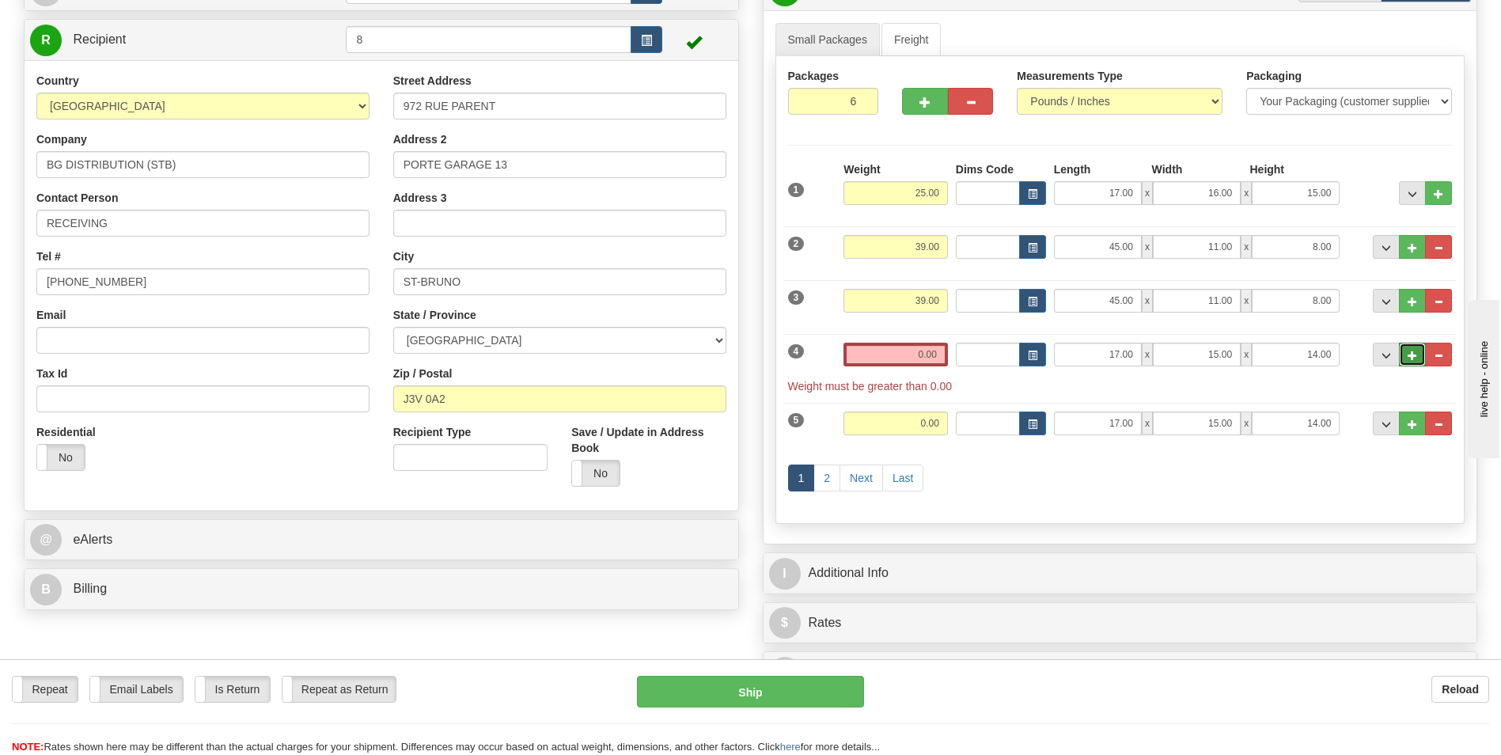
click at [1410, 358] on span "..." at bounding box center [1411, 355] width 9 height 9
type input "7"
click at [918, 358] on input "0.00" at bounding box center [895, 355] width 104 height 24
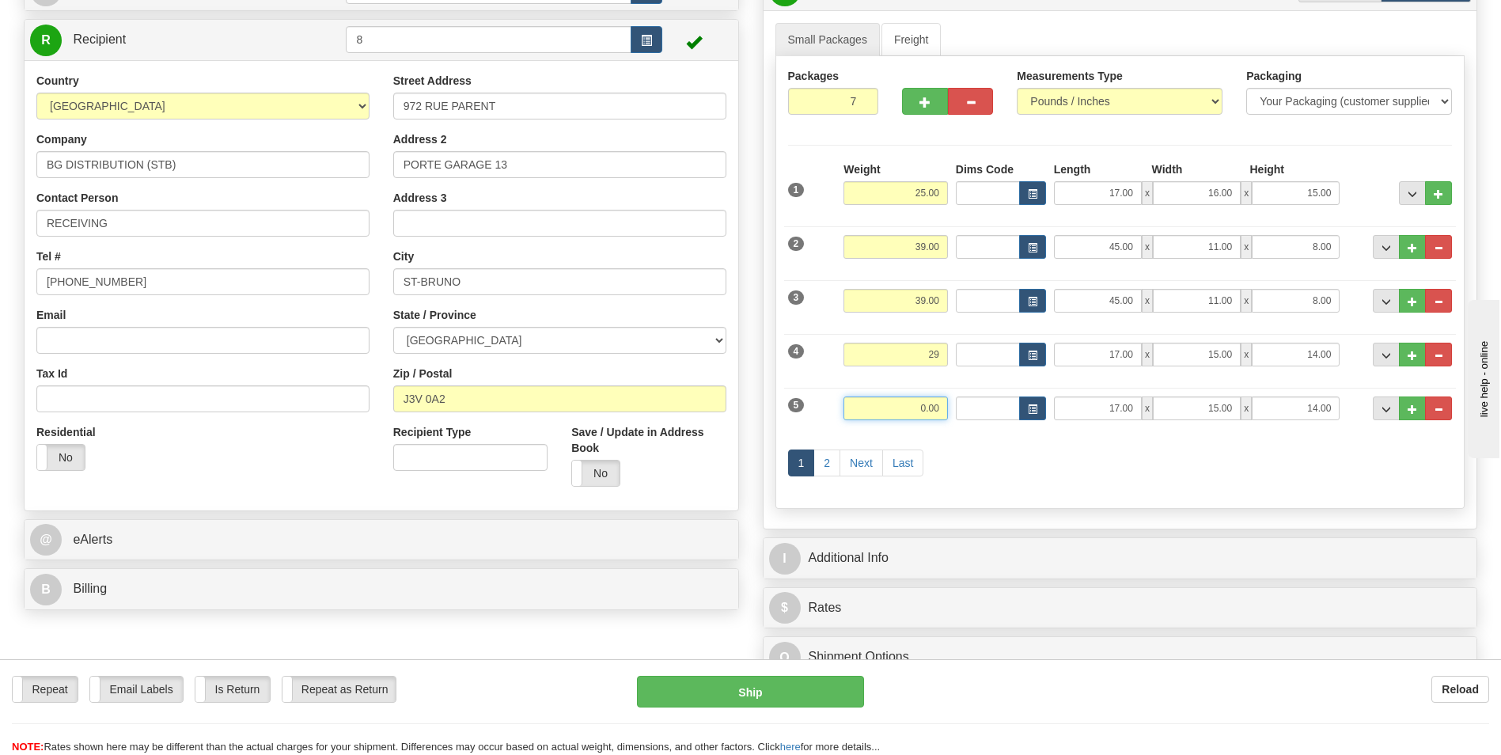
type input "29.00"
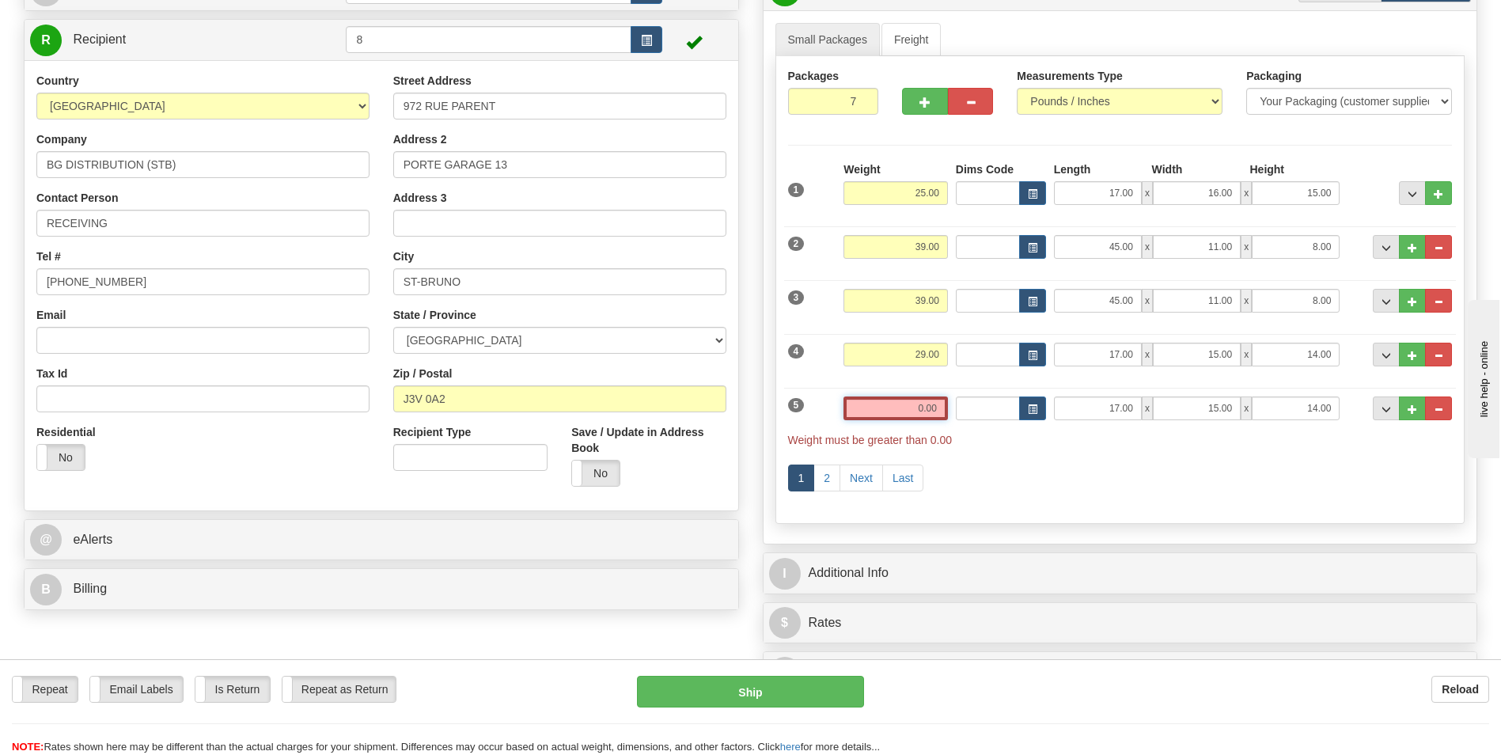
click at [927, 409] on input "0.00" at bounding box center [895, 408] width 104 height 24
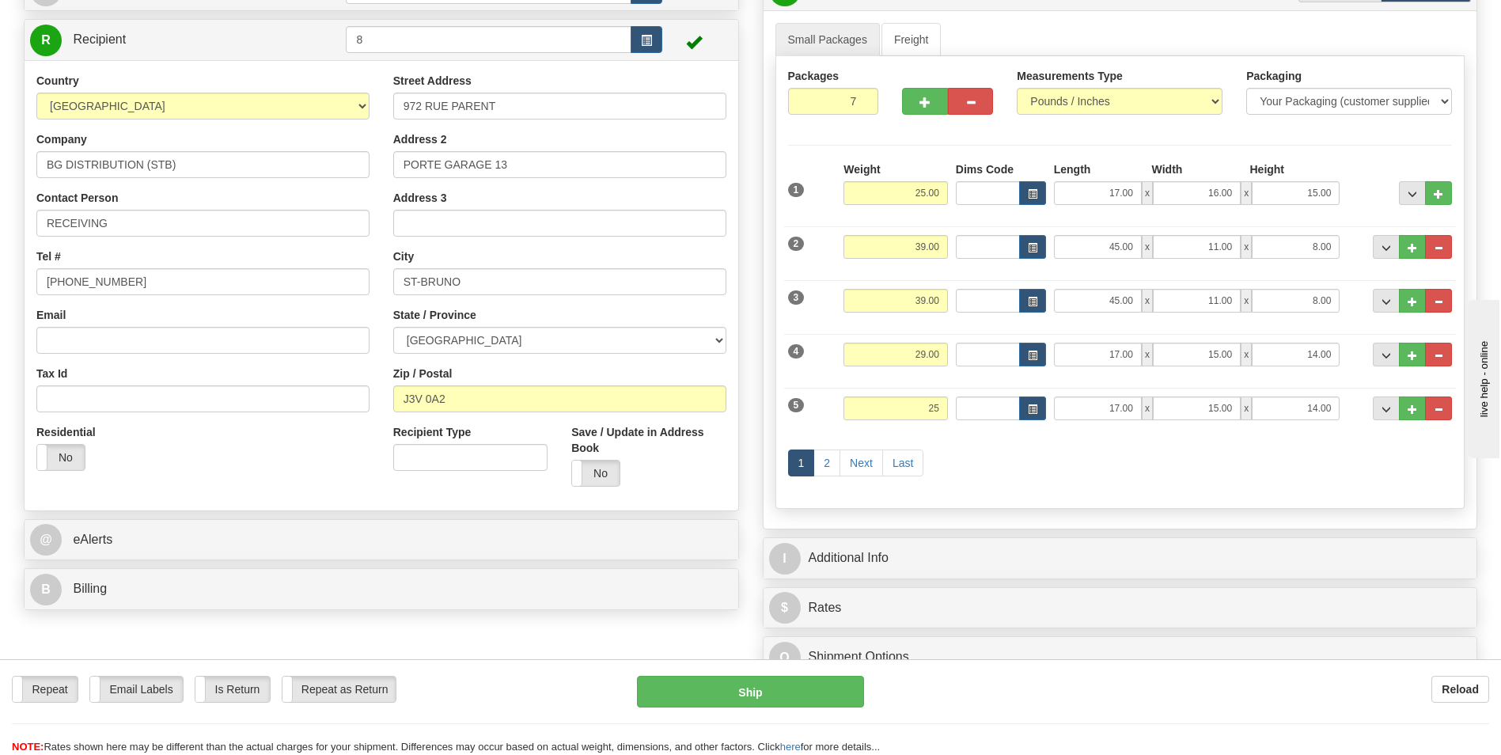
click at [1004, 468] on div "1 2 Next Last" at bounding box center [1120, 465] width 672 height 62
type input "25.00"
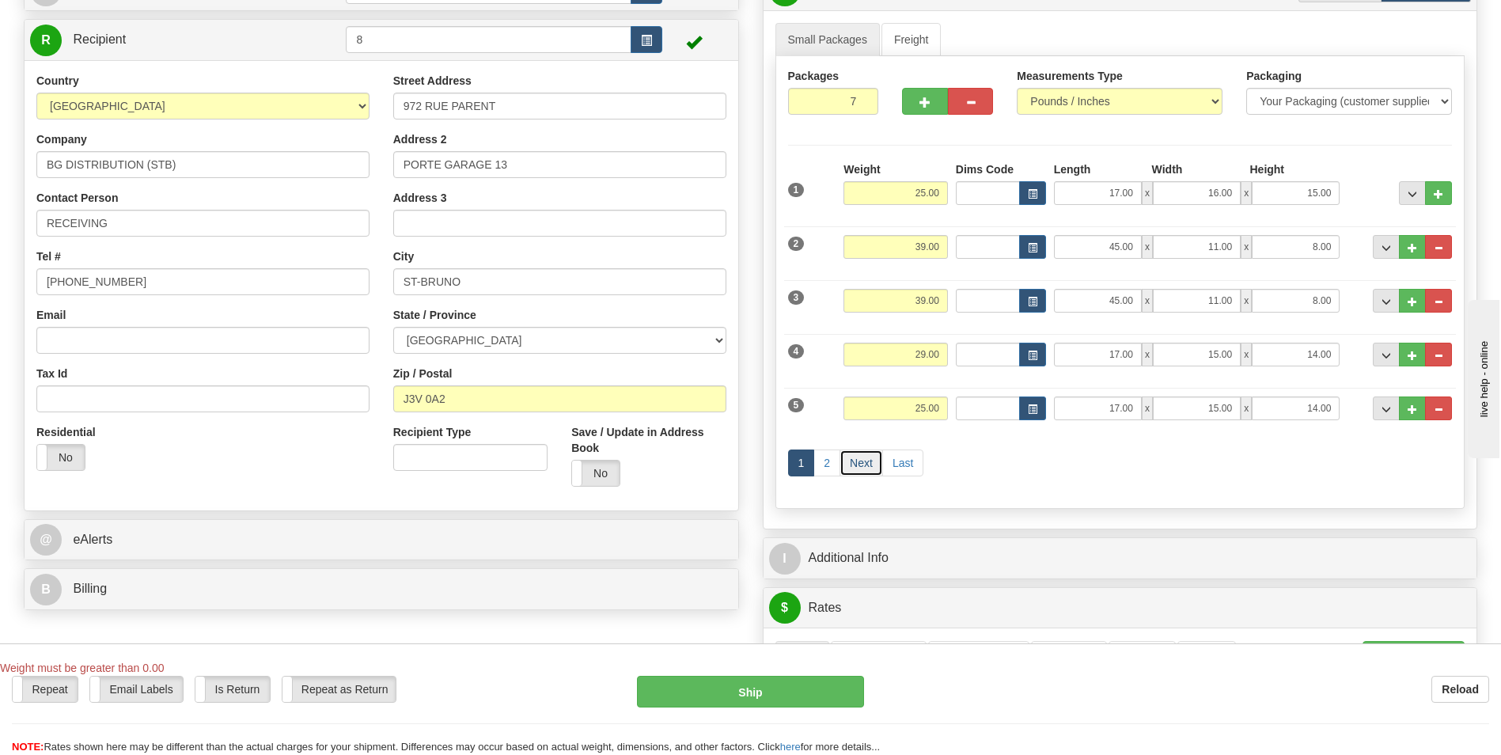
click at [869, 464] on link "Next" at bounding box center [861, 462] width 44 height 27
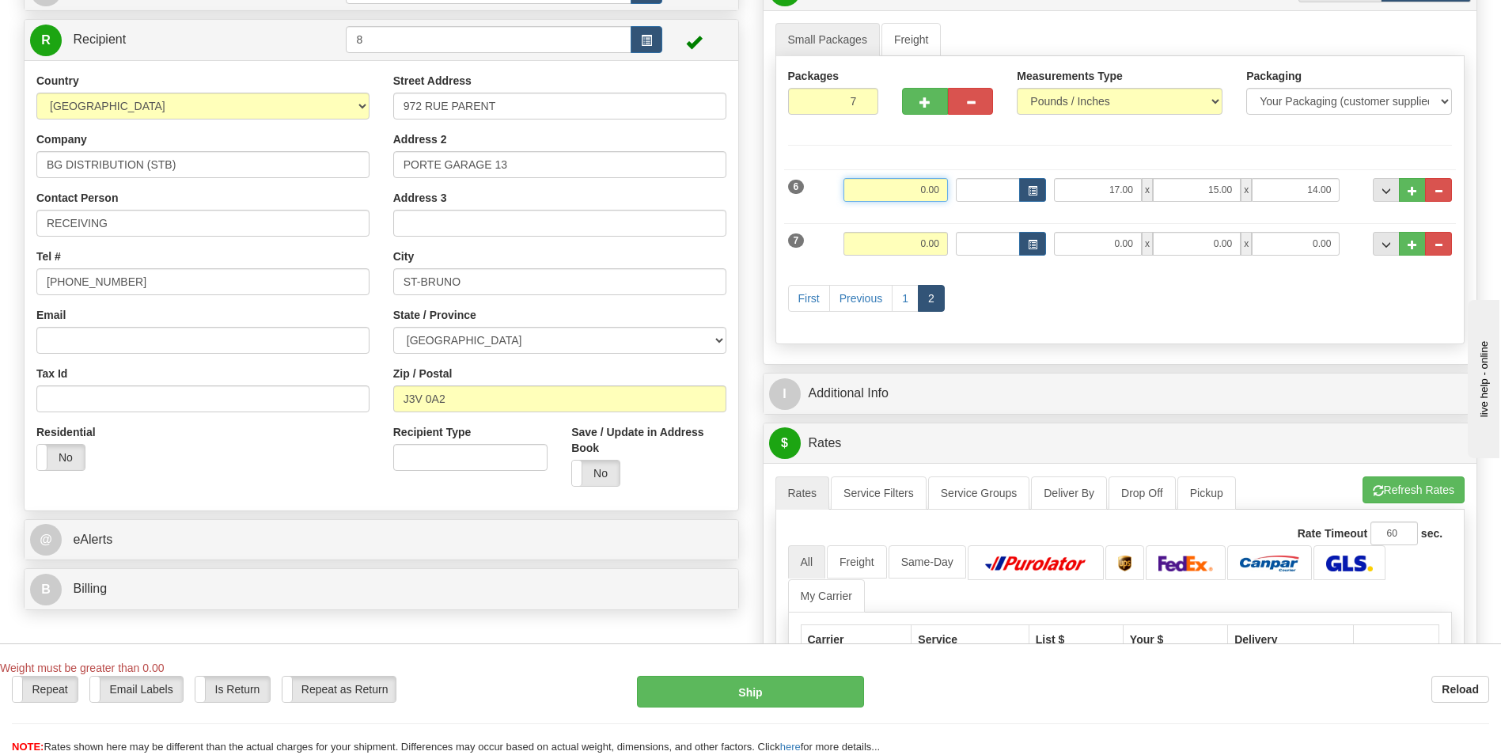
click at [928, 188] on input "0.00" at bounding box center [895, 190] width 104 height 24
type input "29.00"
click at [932, 248] on input "0.00" at bounding box center [895, 244] width 104 height 24
click at [1134, 250] on input "0.00" at bounding box center [1098, 244] width 88 height 24
type input "17.00"
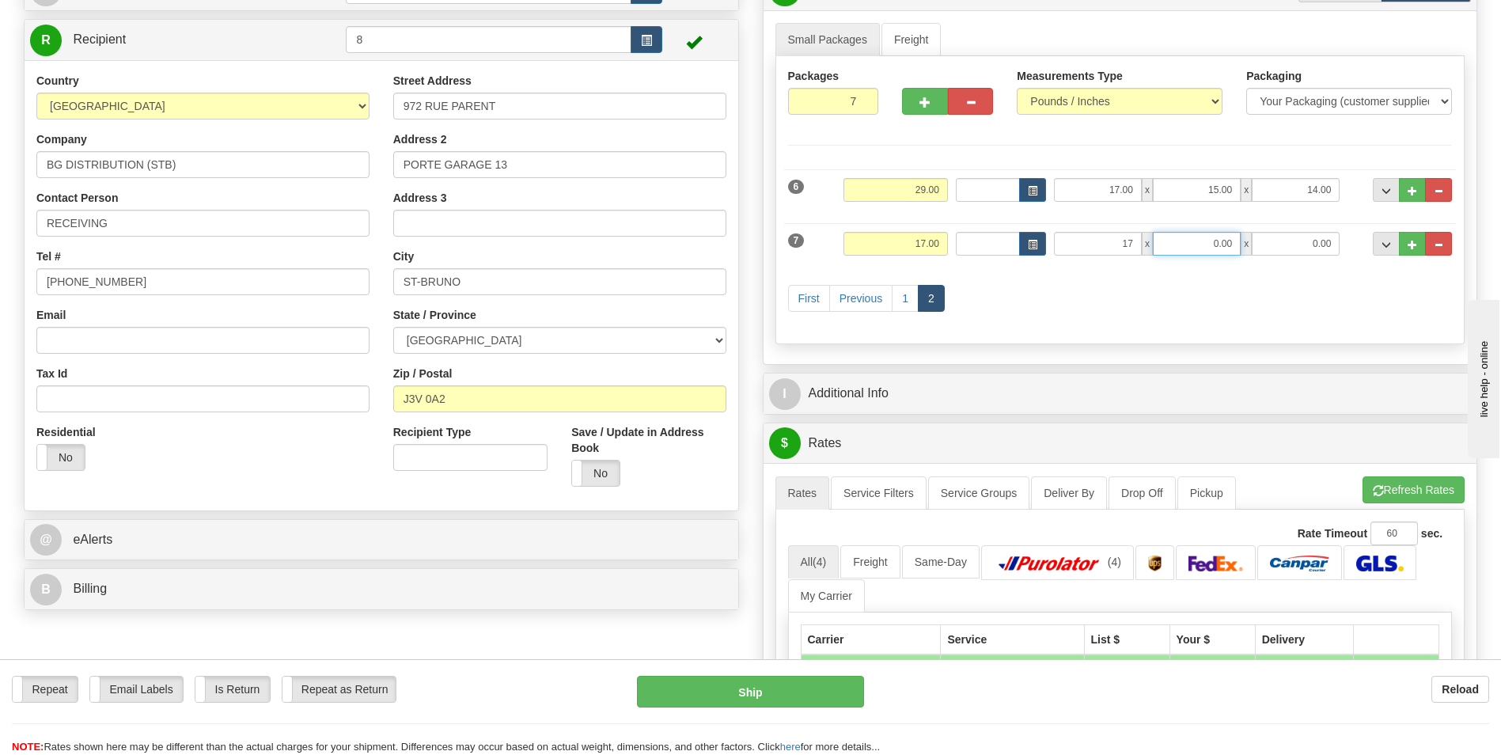
type input "17.00"
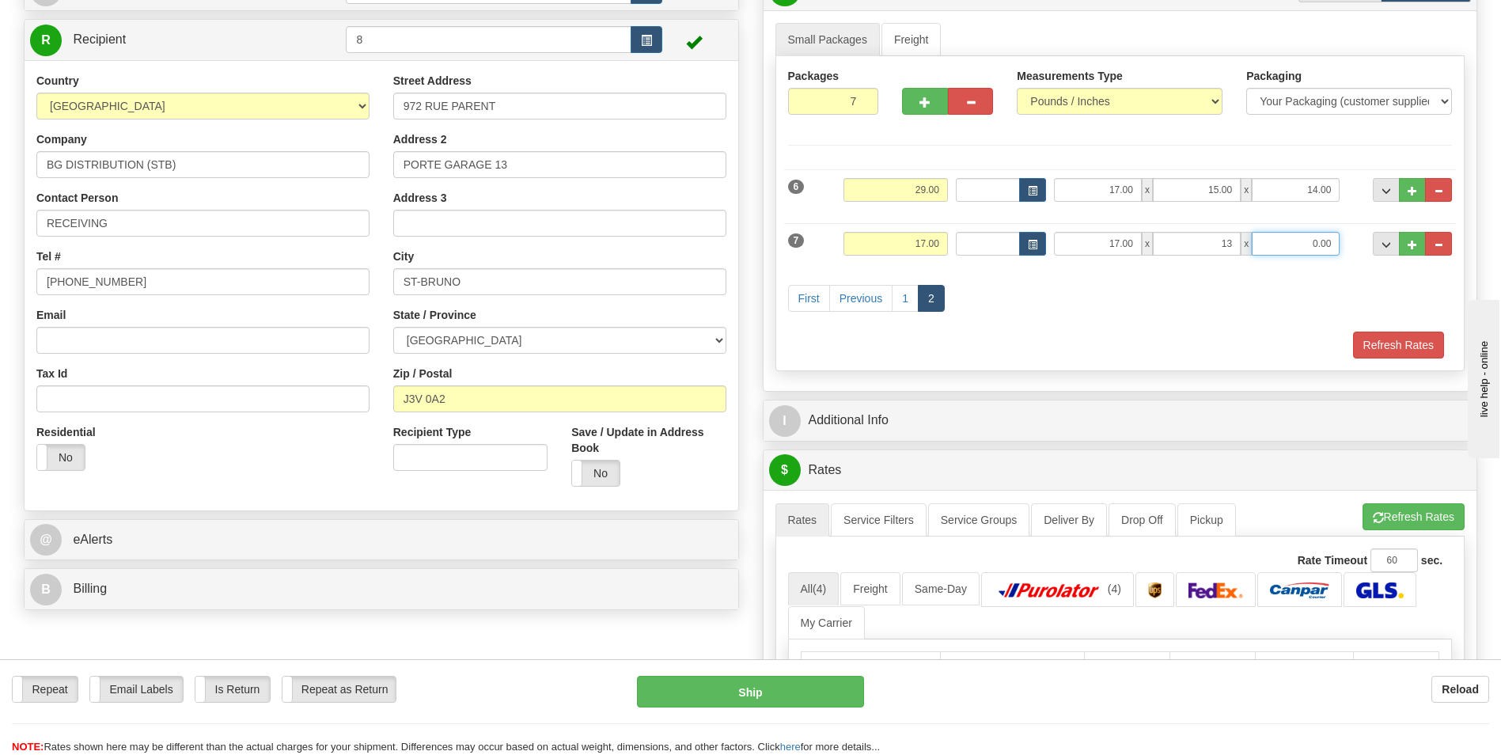
type input "13.00"
type input "12.00"
click at [1178, 318] on div "First Previous 1 2" at bounding box center [1120, 300] width 672 height 62
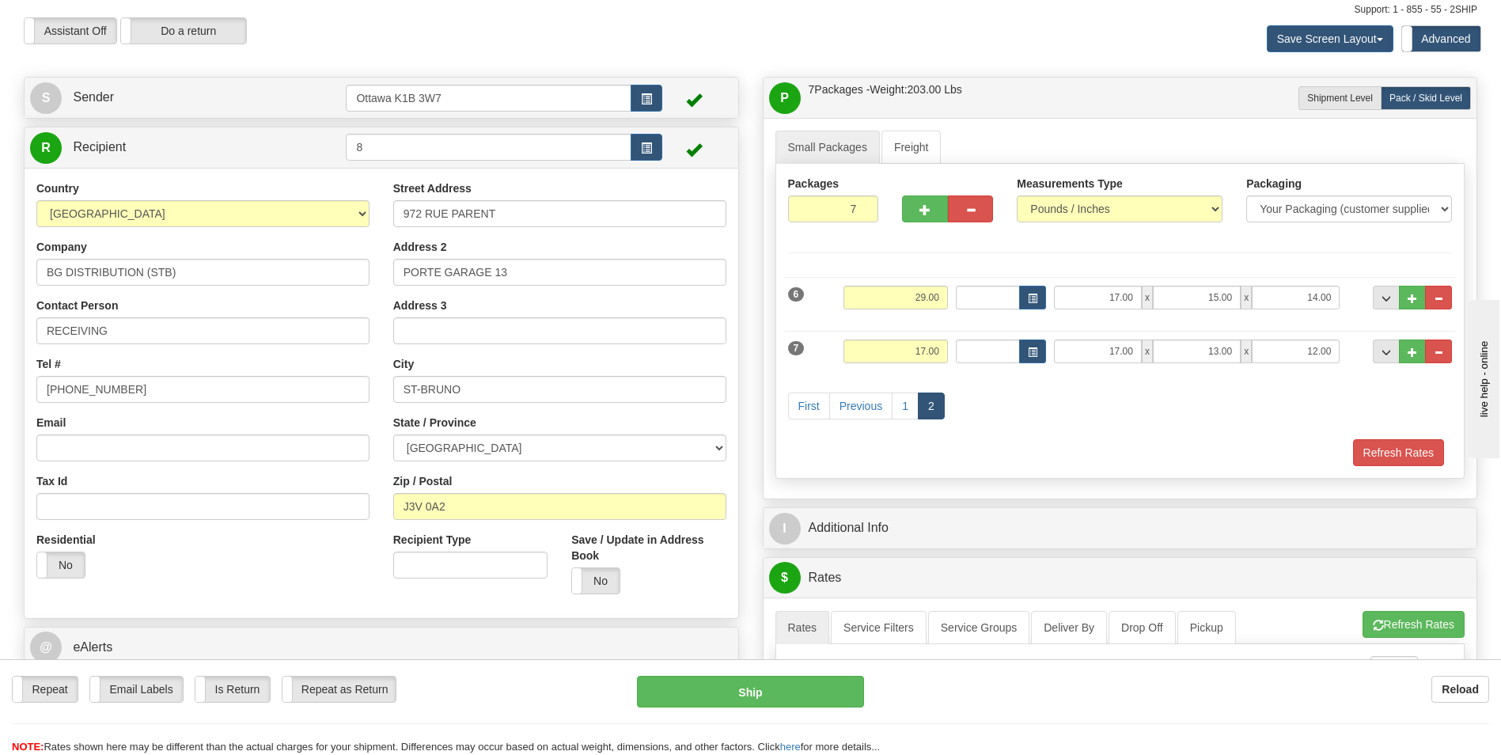
scroll to position [79, 0]
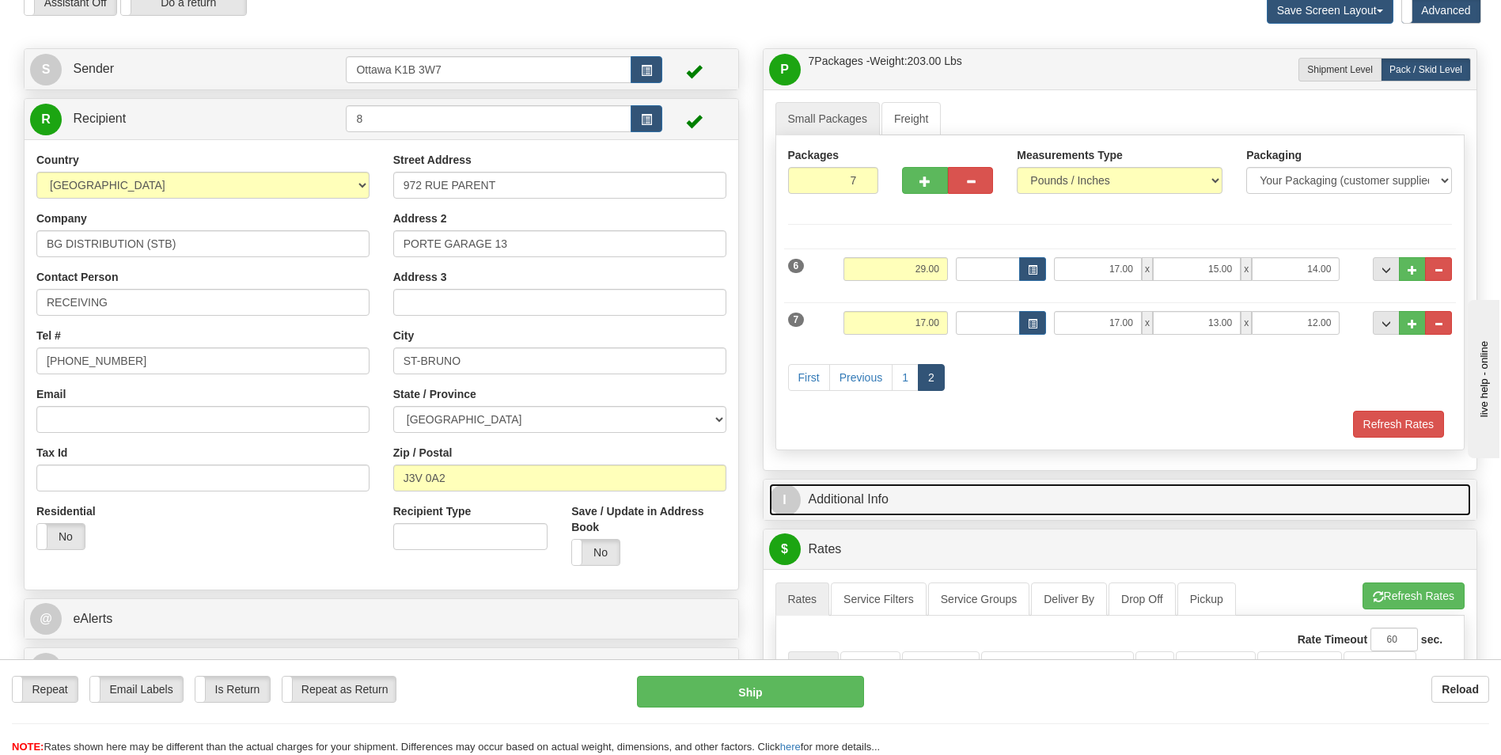
click at [867, 505] on link "I Additional Info" at bounding box center [1120, 499] width 702 height 32
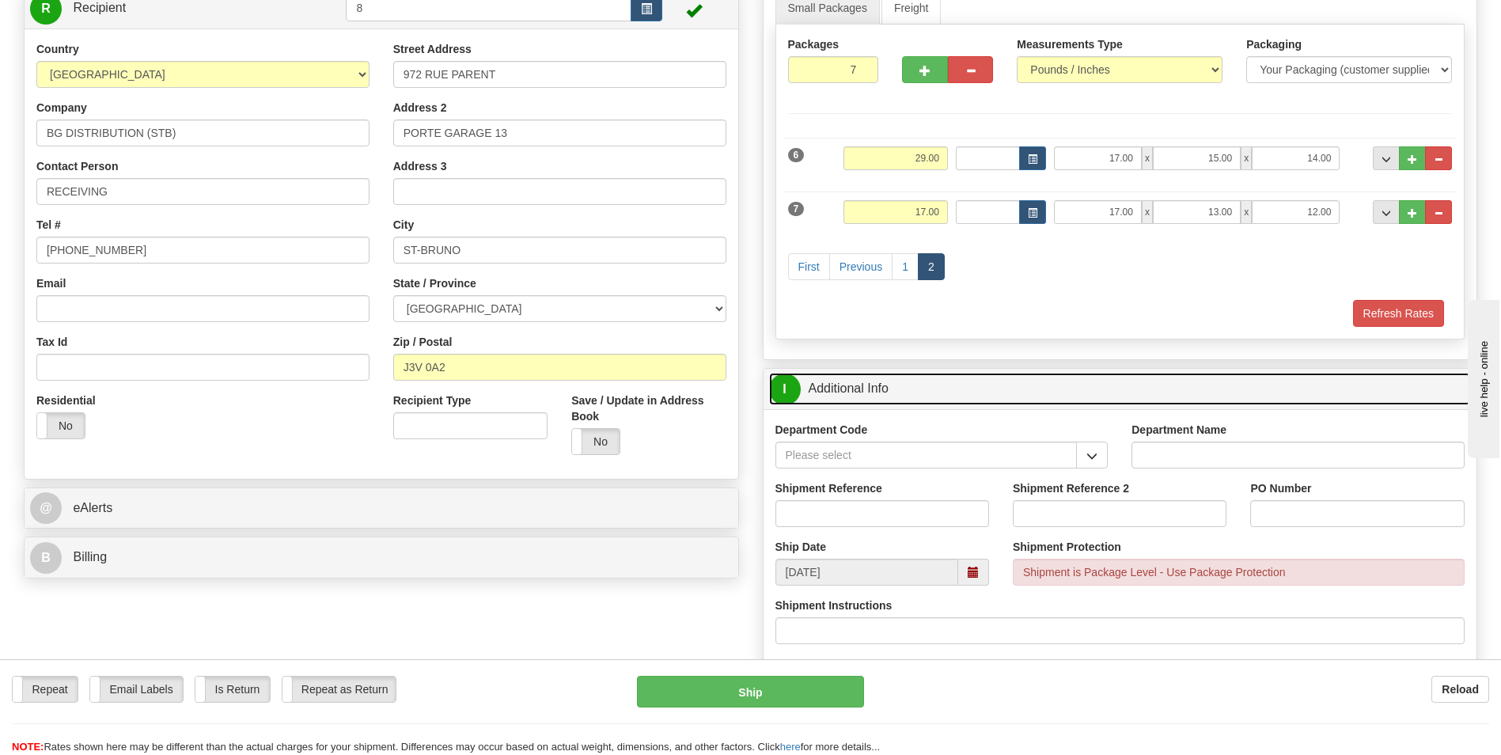
scroll to position [237, 0]
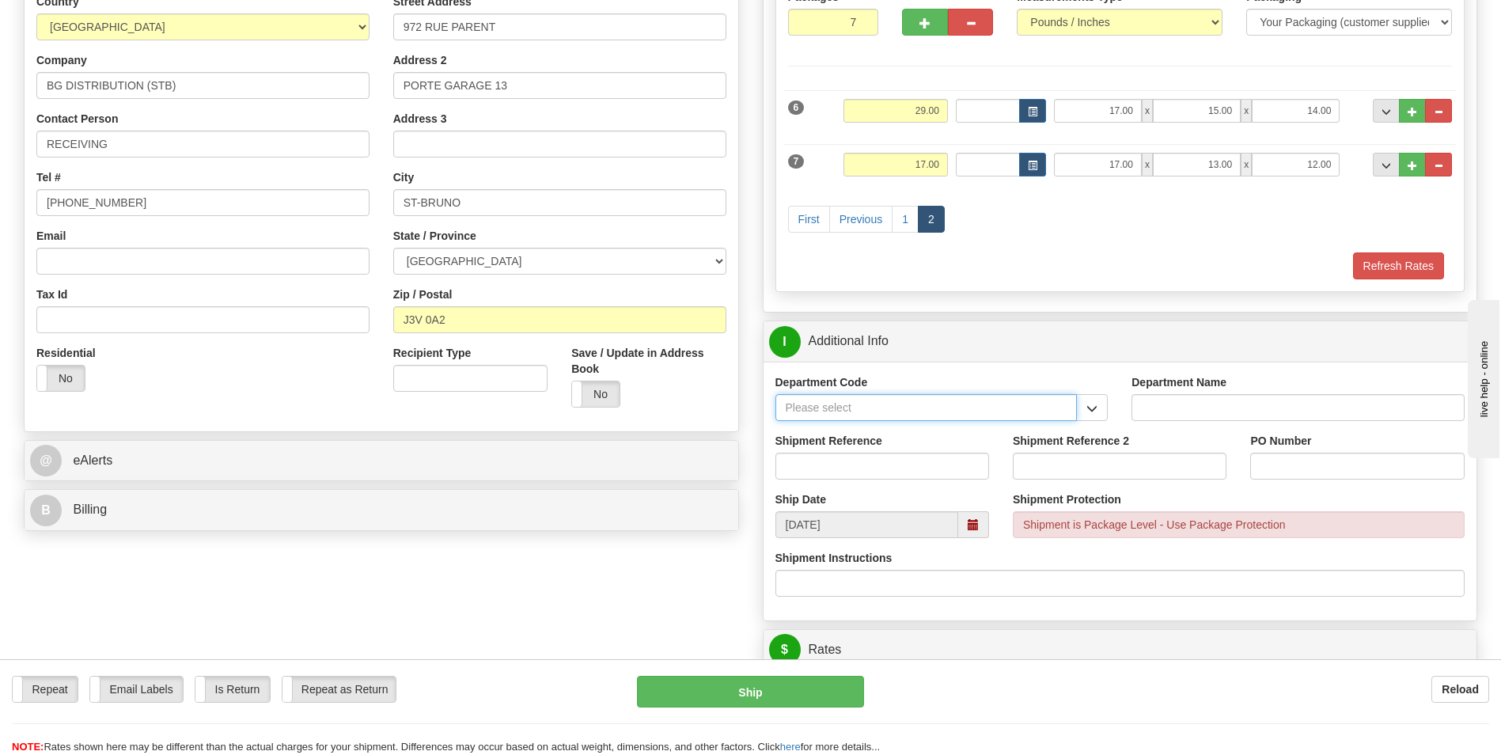
click at [911, 407] on input "Department Code" at bounding box center [926, 407] width 302 height 27
click at [1088, 406] on span "button" at bounding box center [1091, 408] width 11 height 10
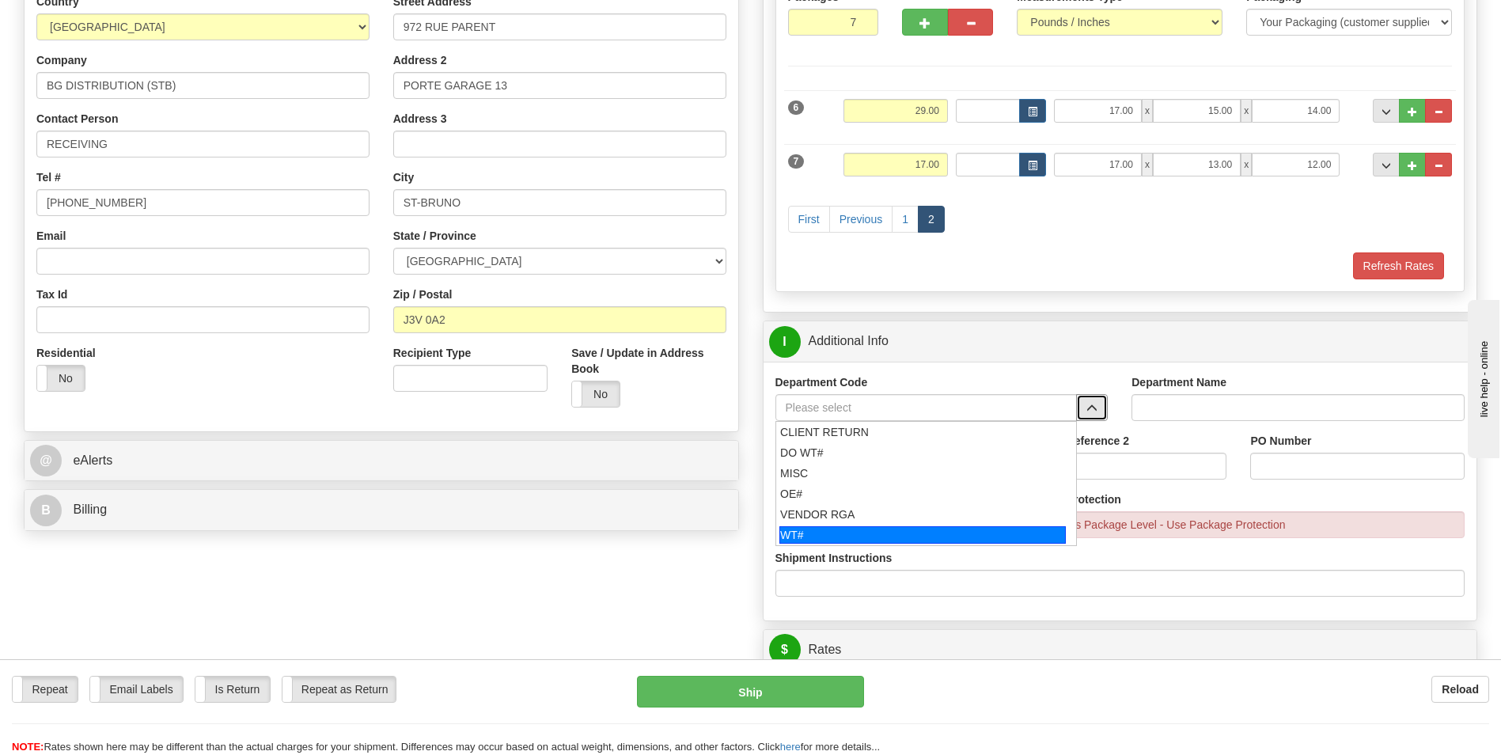
click at [878, 530] on div "WT#" at bounding box center [922, 534] width 286 height 17
type input "WT#"
type input "WAREHOUSE TRANSFERS"
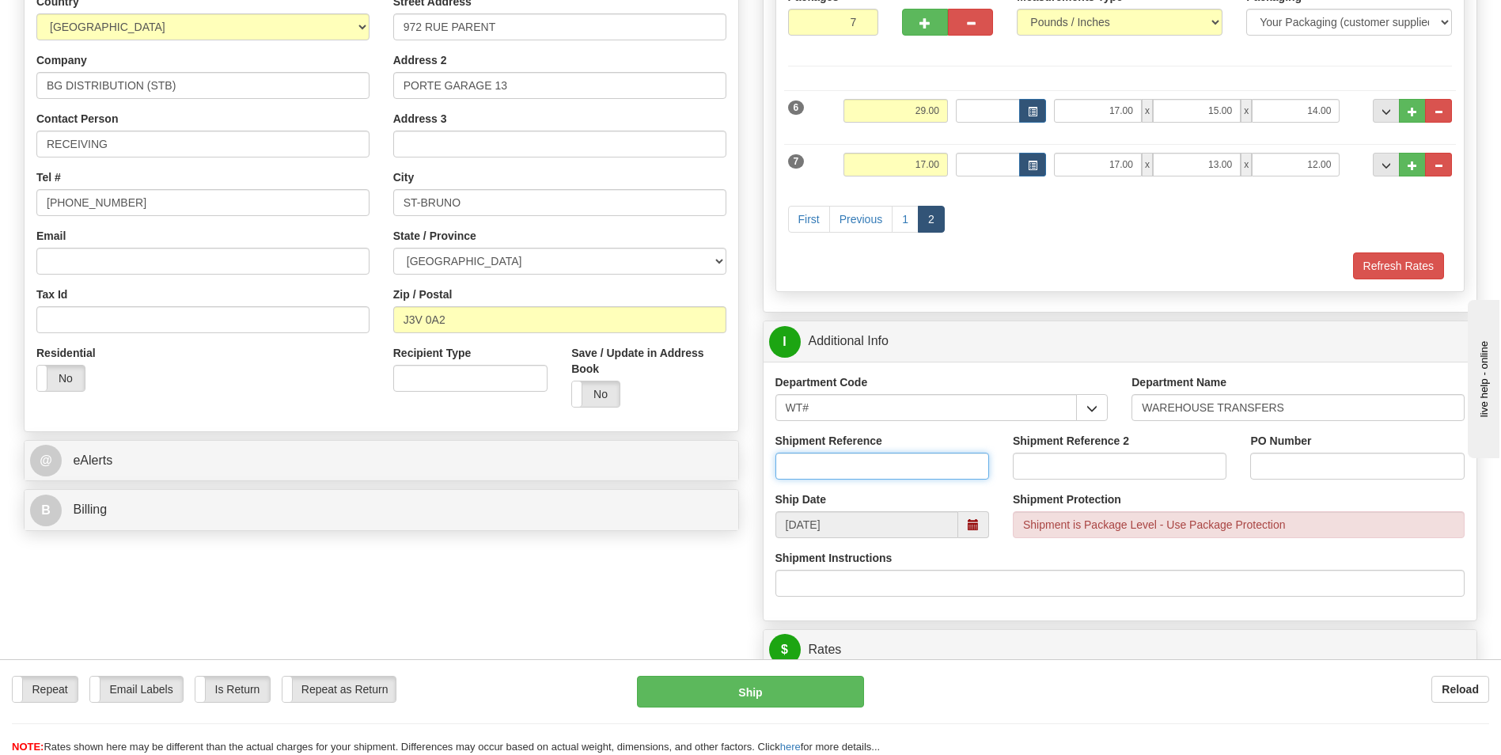
click at [896, 461] on input "Shipment Reference" at bounding box center [882, 465] width 214 height 27
type input "167791-00"
click at [1301, 459] on input "PO Number" at bounding box center [1357, 465] width 214 height 27
click at [1178, 498] on div "Shipment Protection Shipment is Package Level - Use Package Protection" at bounding box center [1239, 514] width 452 height 47
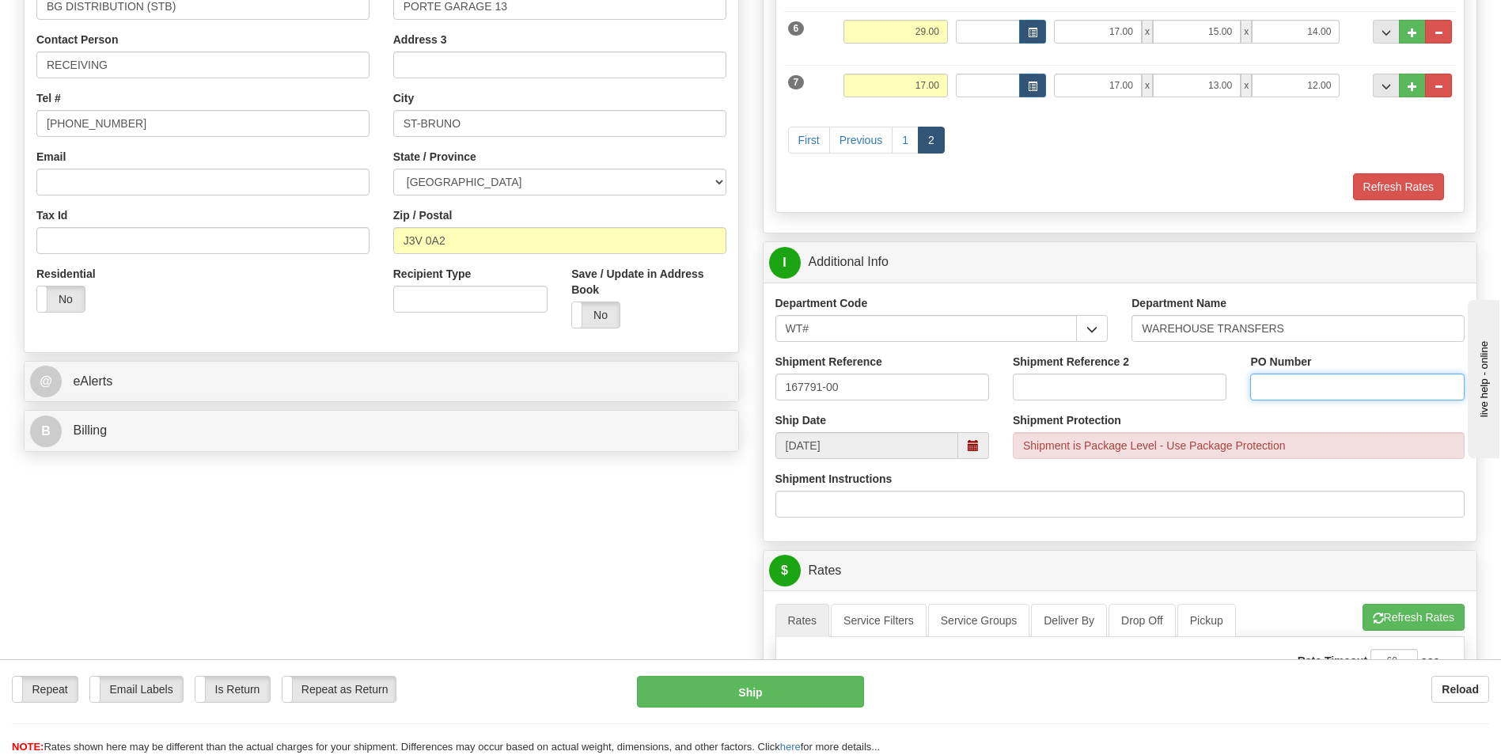
click at [1317, 384] on input "PO Number" at bounding box center [1357, 386] width 214 height 27
click at [797, 383] on input "167791-00" at bounding box center [882, 386] width 214 height 27
paste input "167791-00"
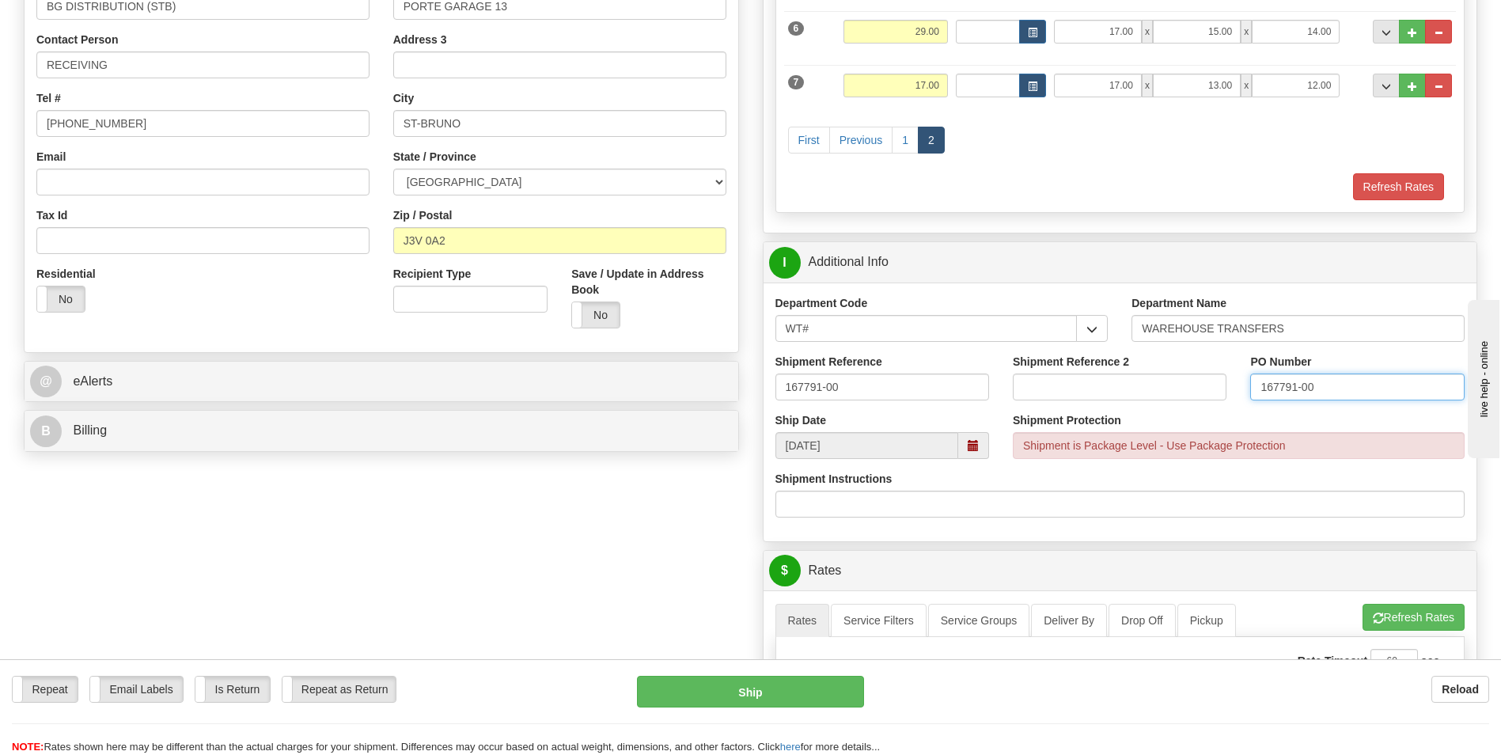
type input "167791-00"
click at [1224, 490] on input "Shipment Instructions" at bounding box center [1120, 503] width 690 height 27
click at [1215, 474] on div "Shipment Instructions" at bounding box center [1120, 494] width 690 height 47
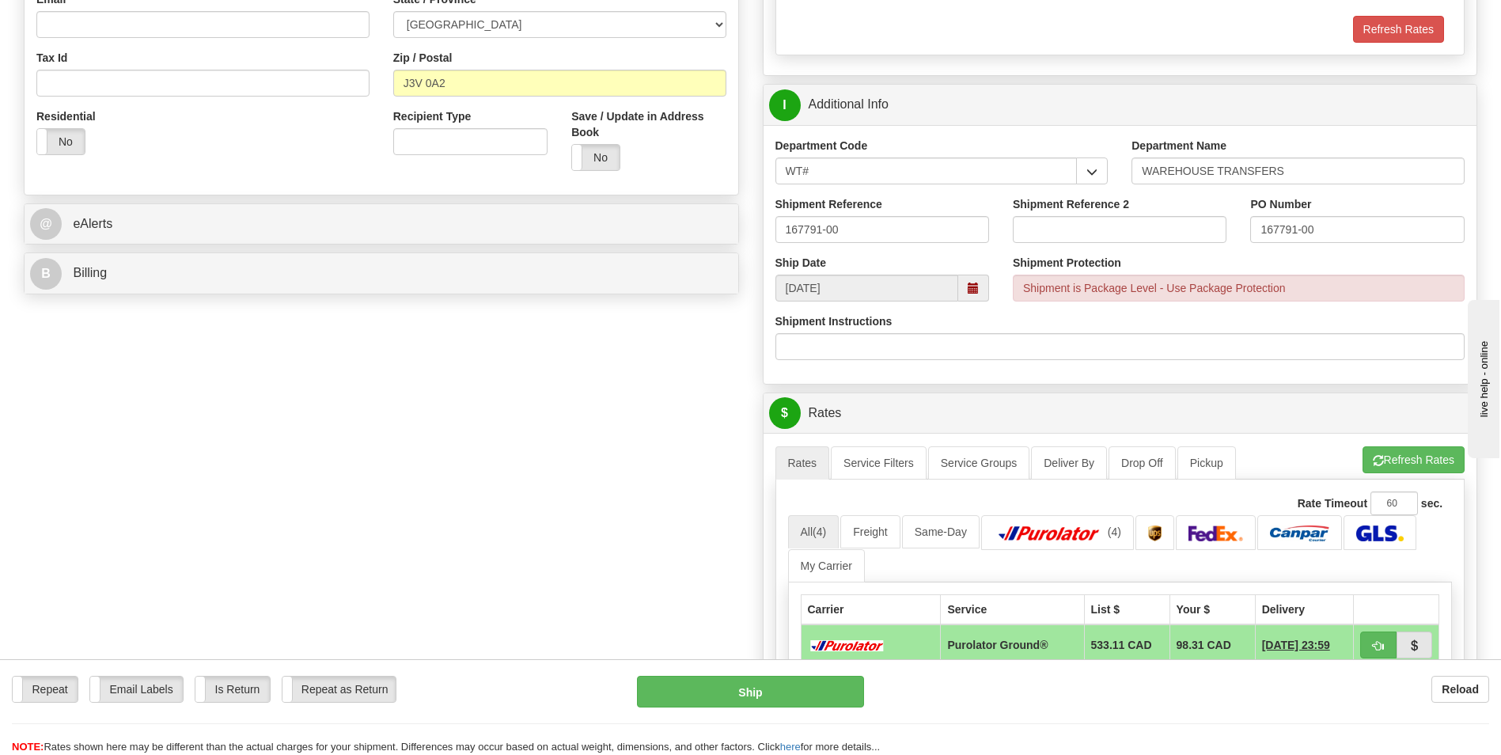
scroll to position [475, 0]
click at [1416, 456] on button "Refresh Rates" at bounding box center [1413, 458] width 102 height 27
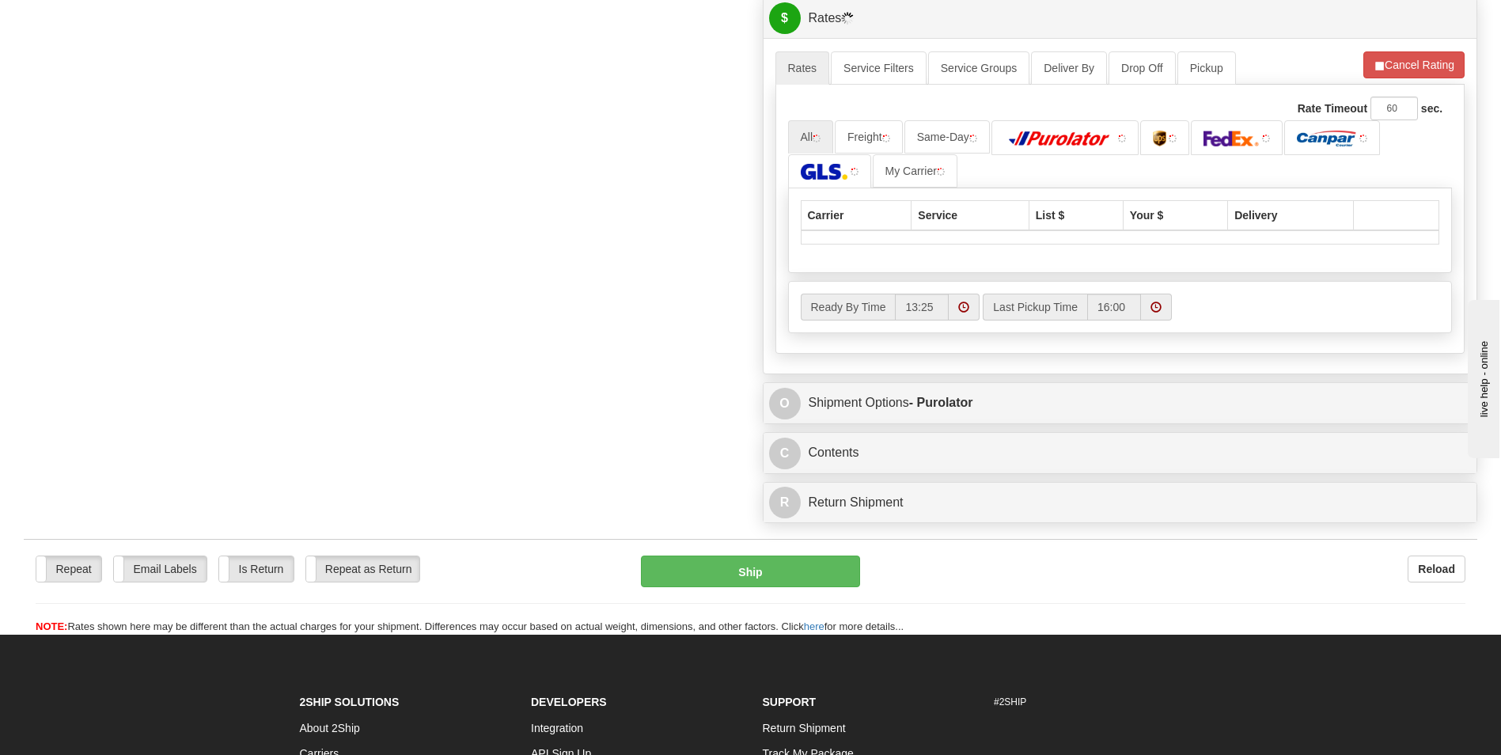
scroll to position [870, 0]
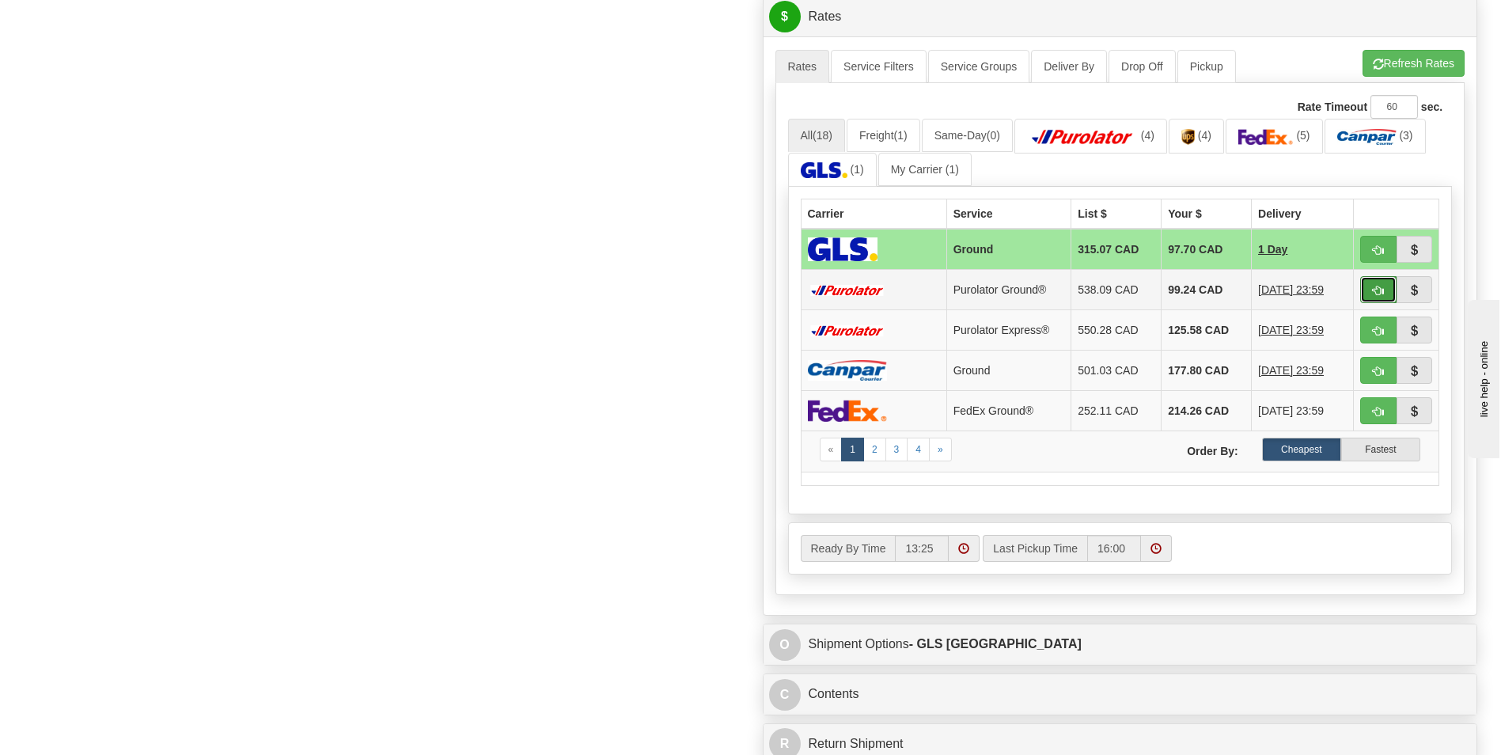
click at [1383, 290] on span "button" at bounding box center [1378, 291] width 11 height 10
type input "260"
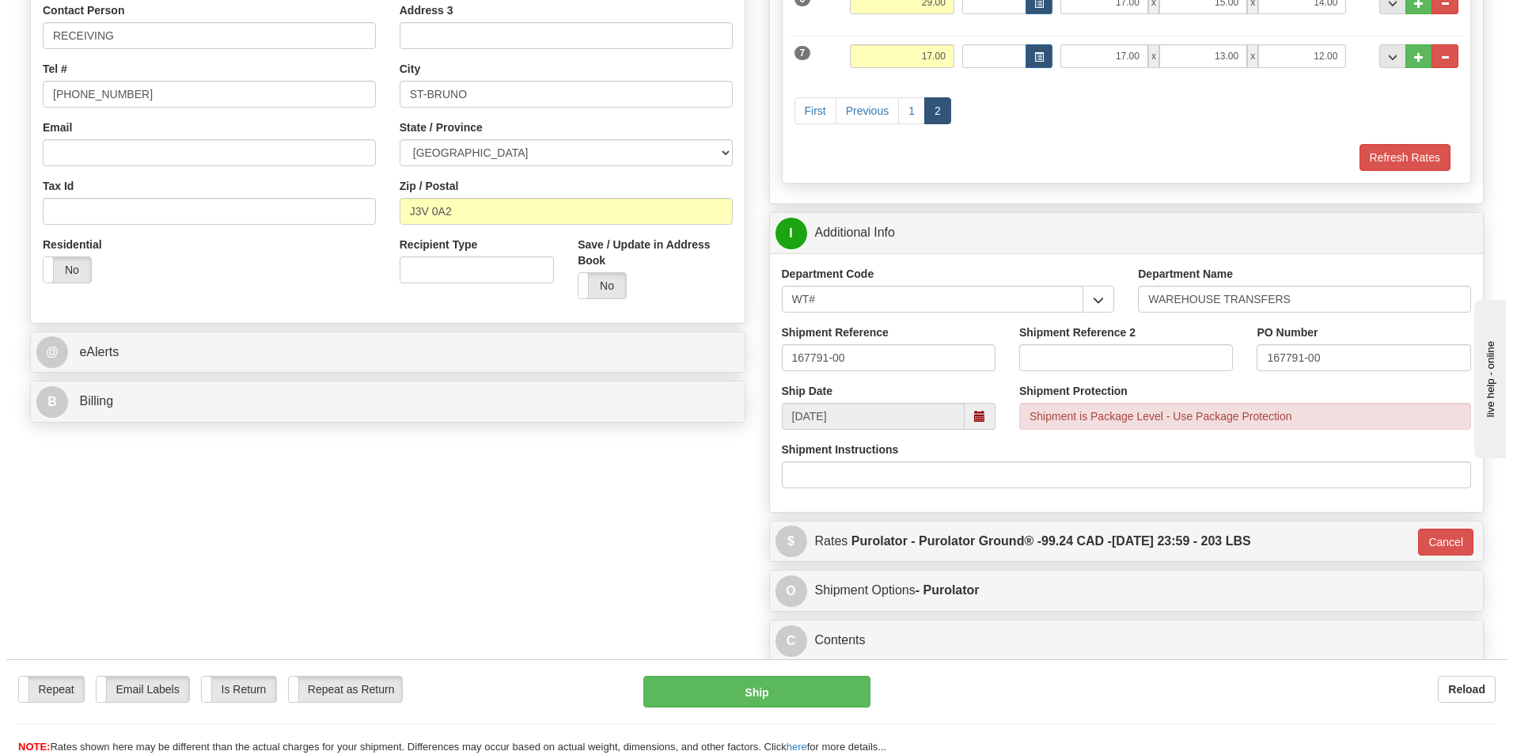
scroll to position [267, 0]
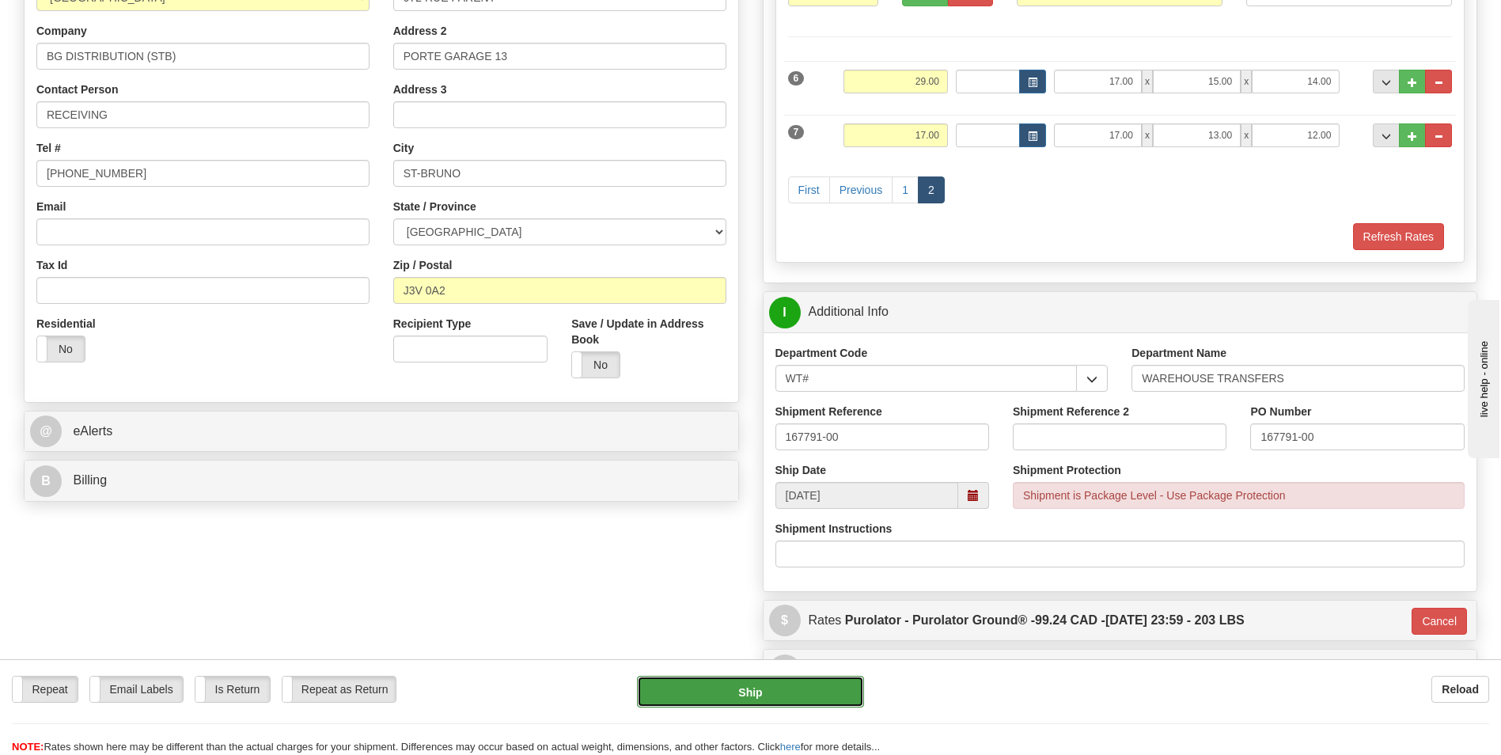
click at [700, 686] on button "Ship" at bounding box center [750, 692] width 226 height 32
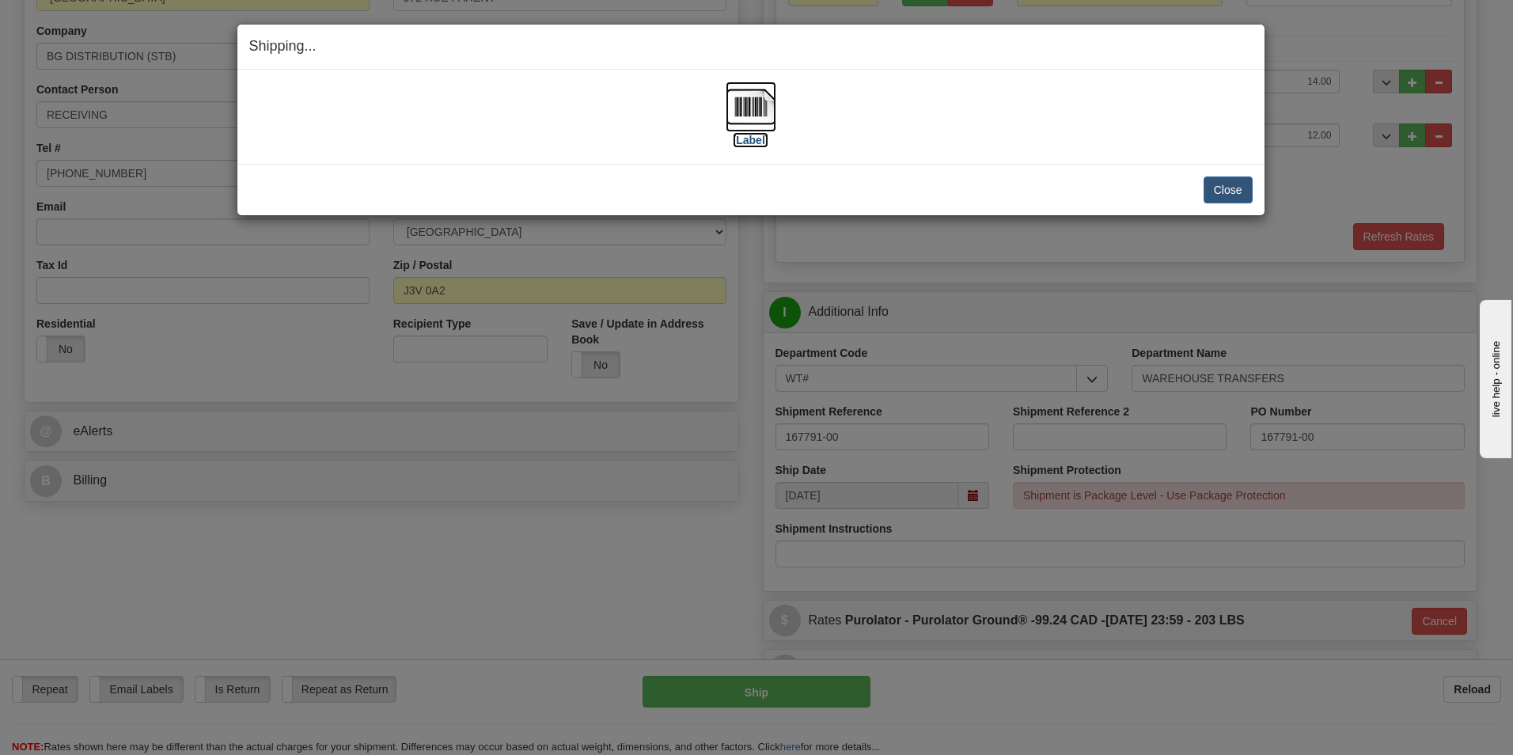
click at [744, 140] on label "[Label]" at bounding box center [751, 140] width 36 height 16
